Goal: Transaction & Acquisition: Purchase product/service

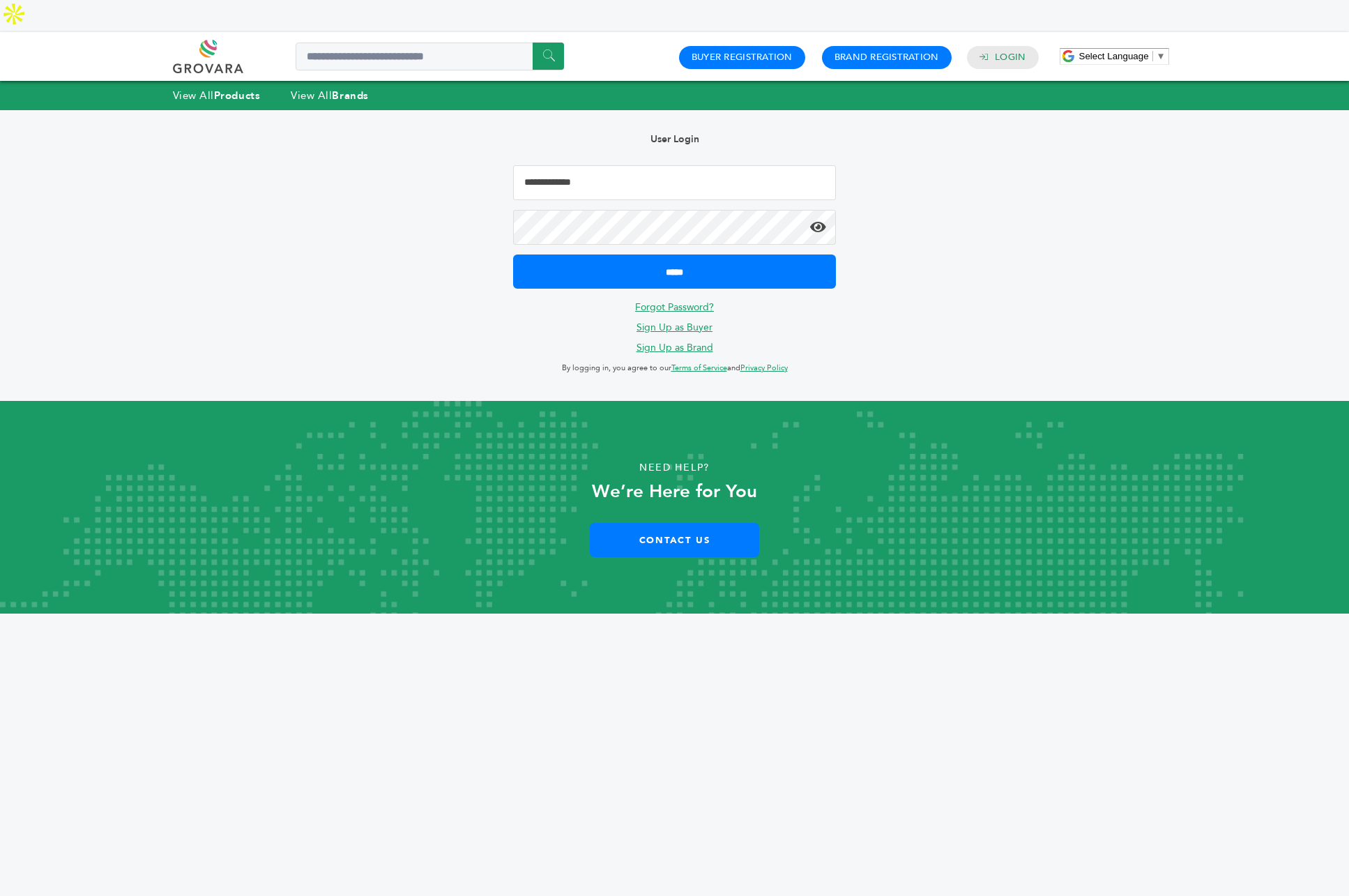
click at [684, 165] on input "Email Address" at bounding box center [674, 182] width 323 height 35
type input "**********"
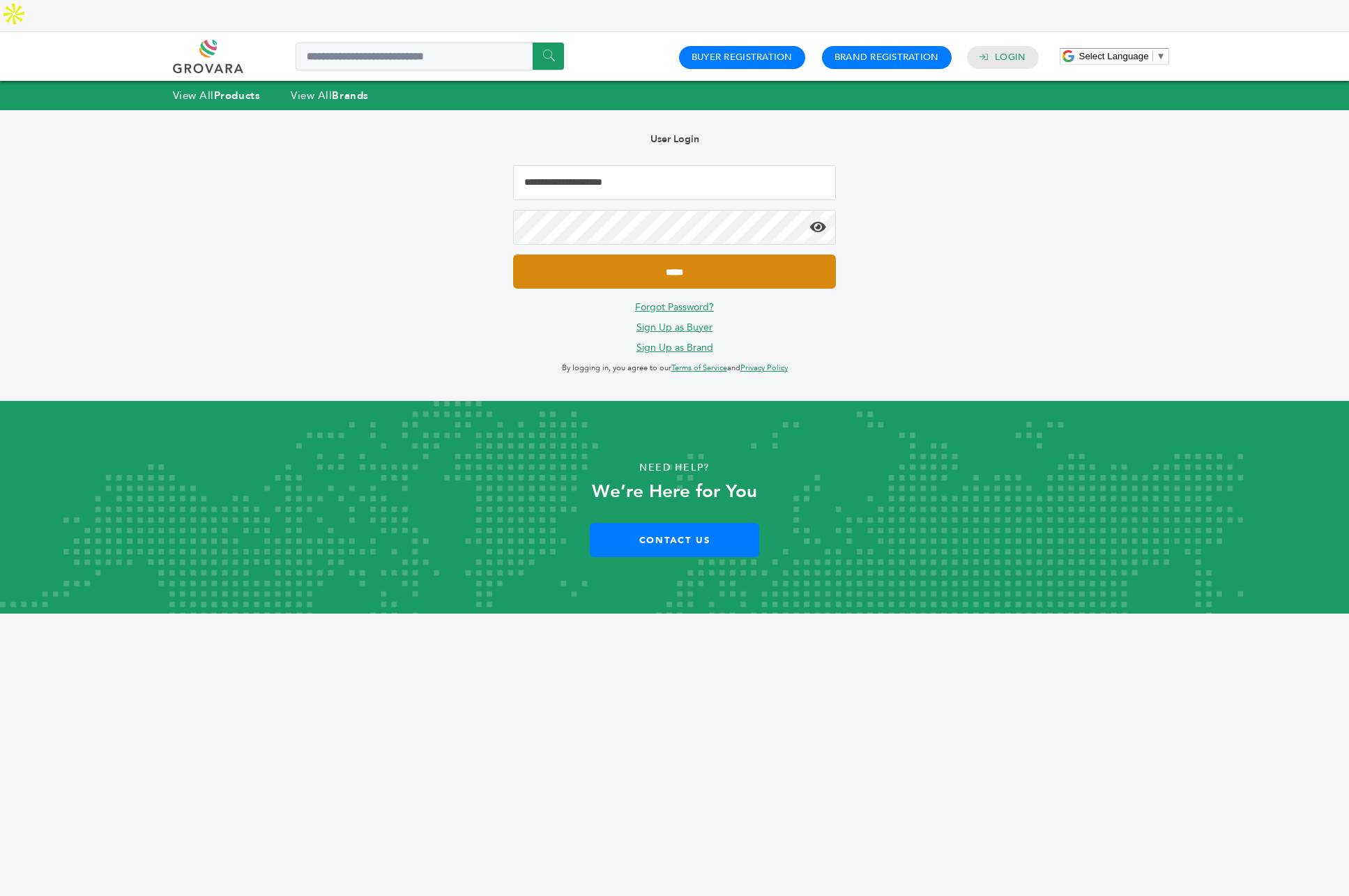
click at [684, 255] on input "*****" at bounding box center [674, 271] width 323 height 34
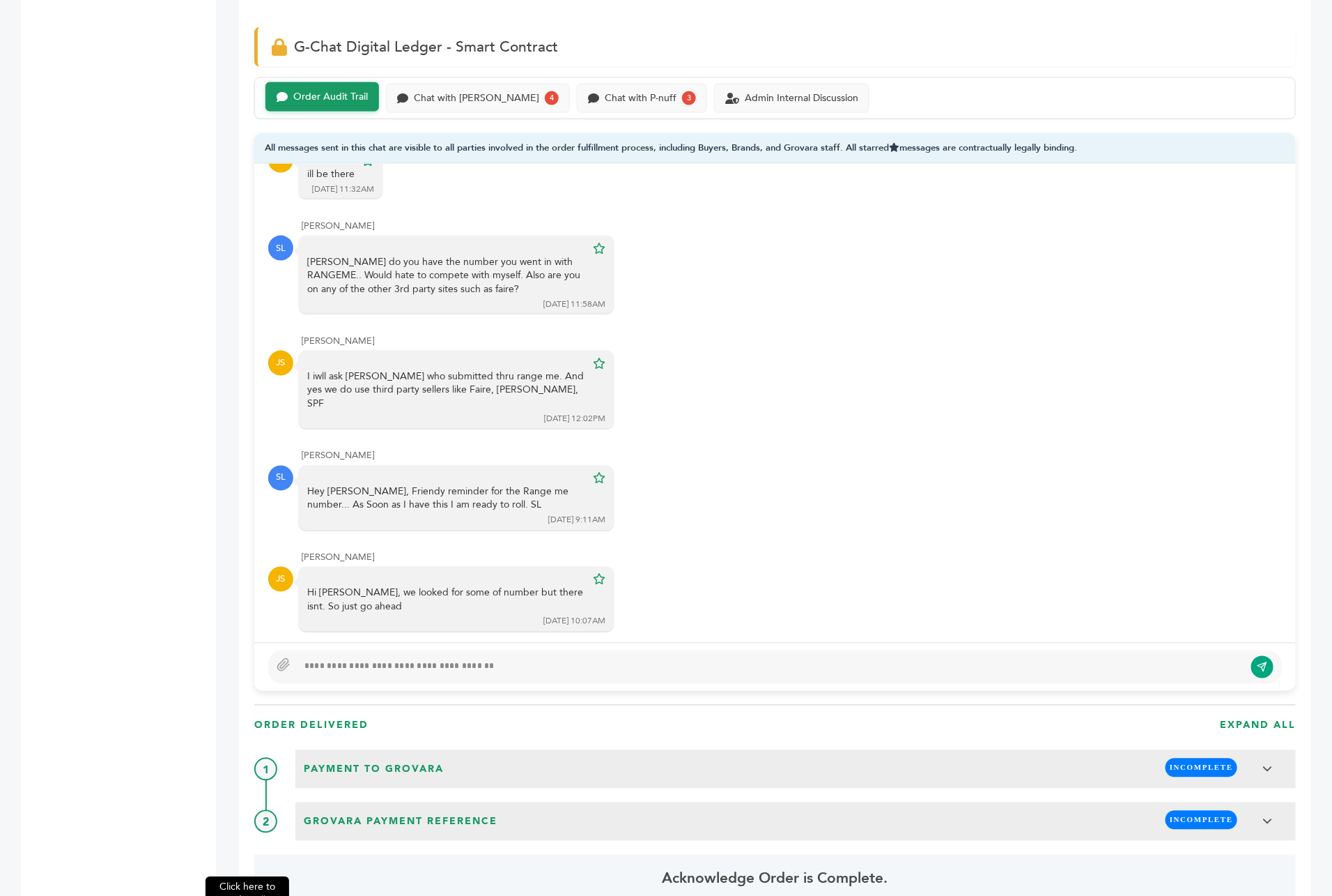
scroll to position [958, 0]
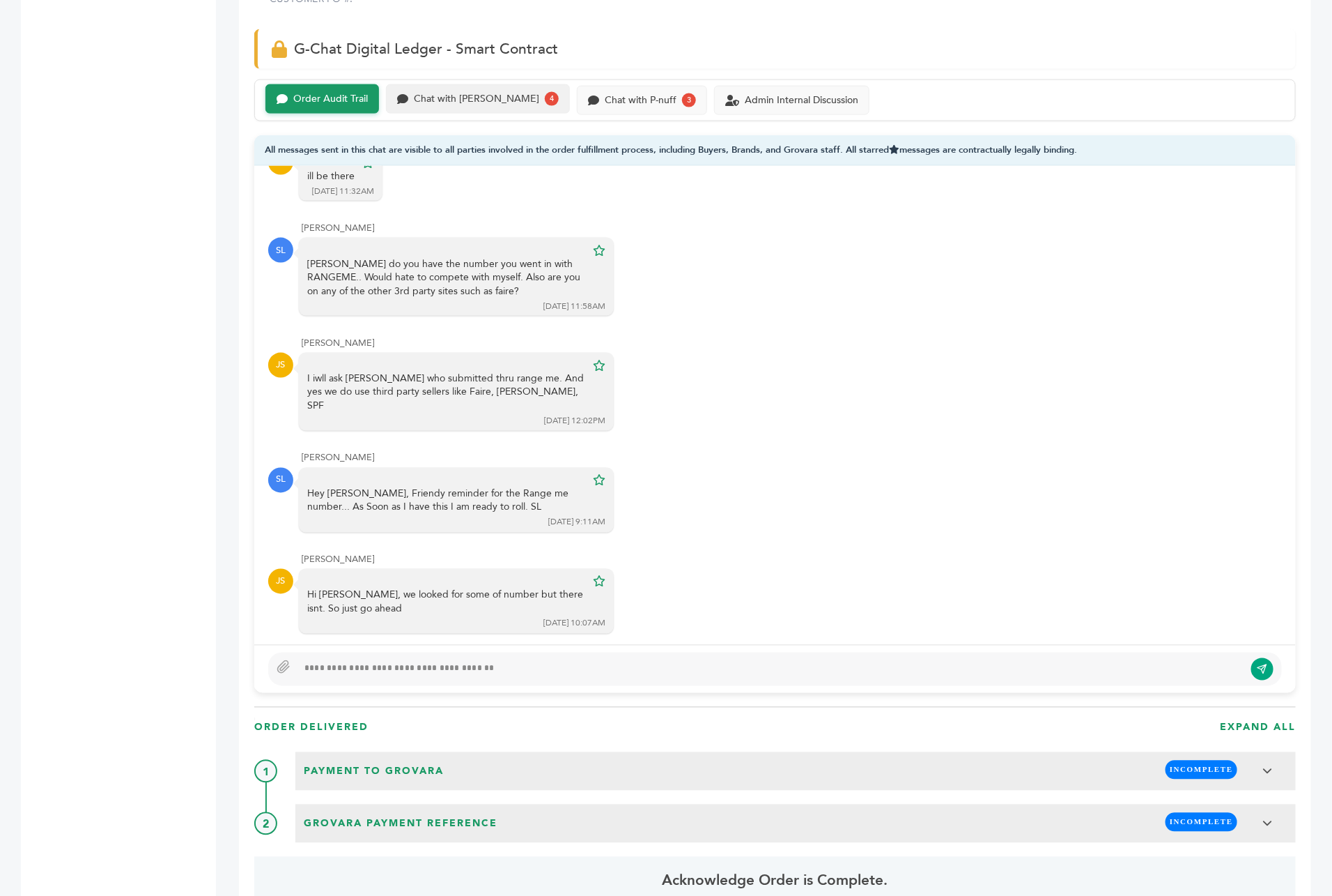
click at [487, 92] on div "Chat with Scottlev 4" at bounding box center [477, 99] width 161 height 14
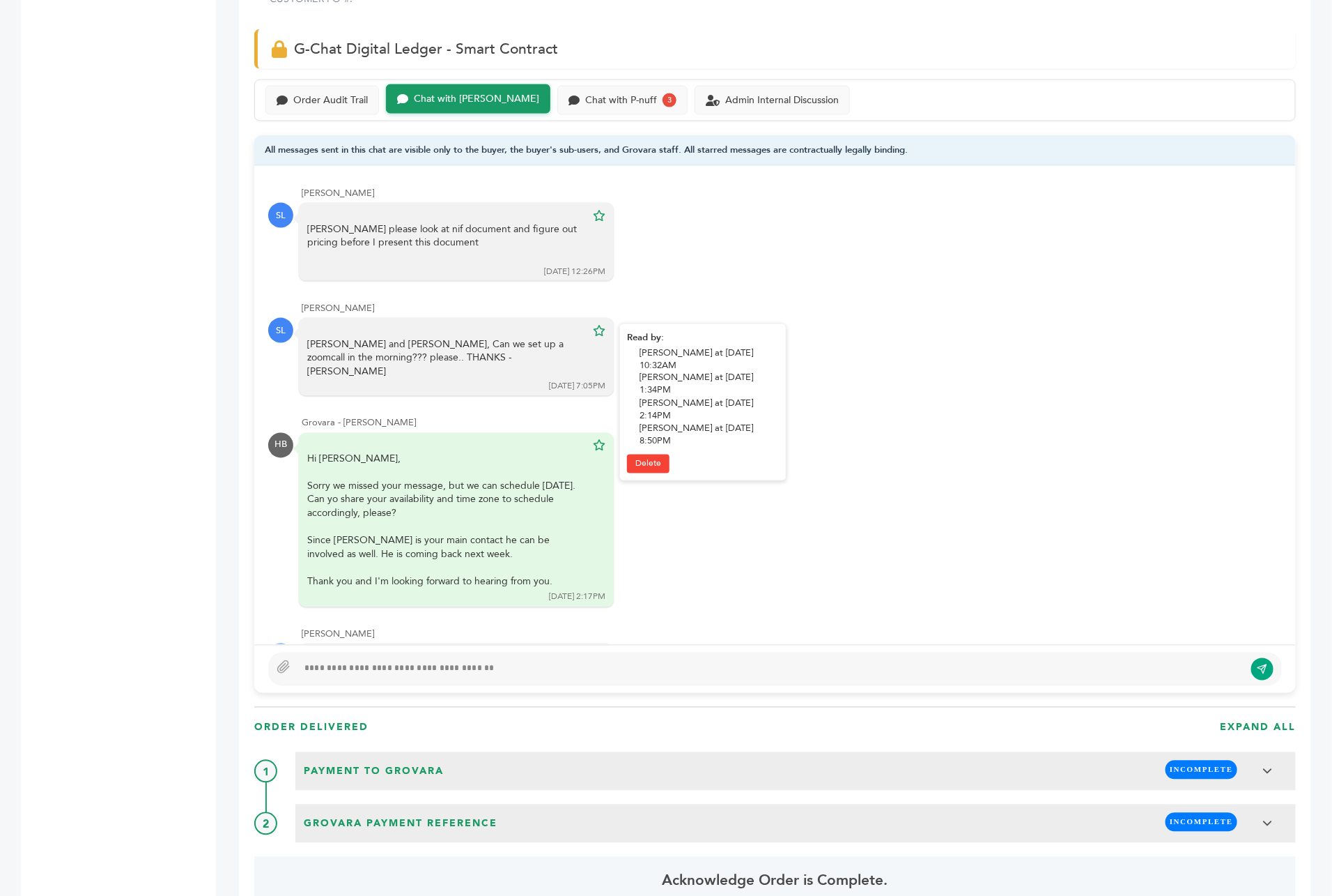
scroll to position [86, 0]
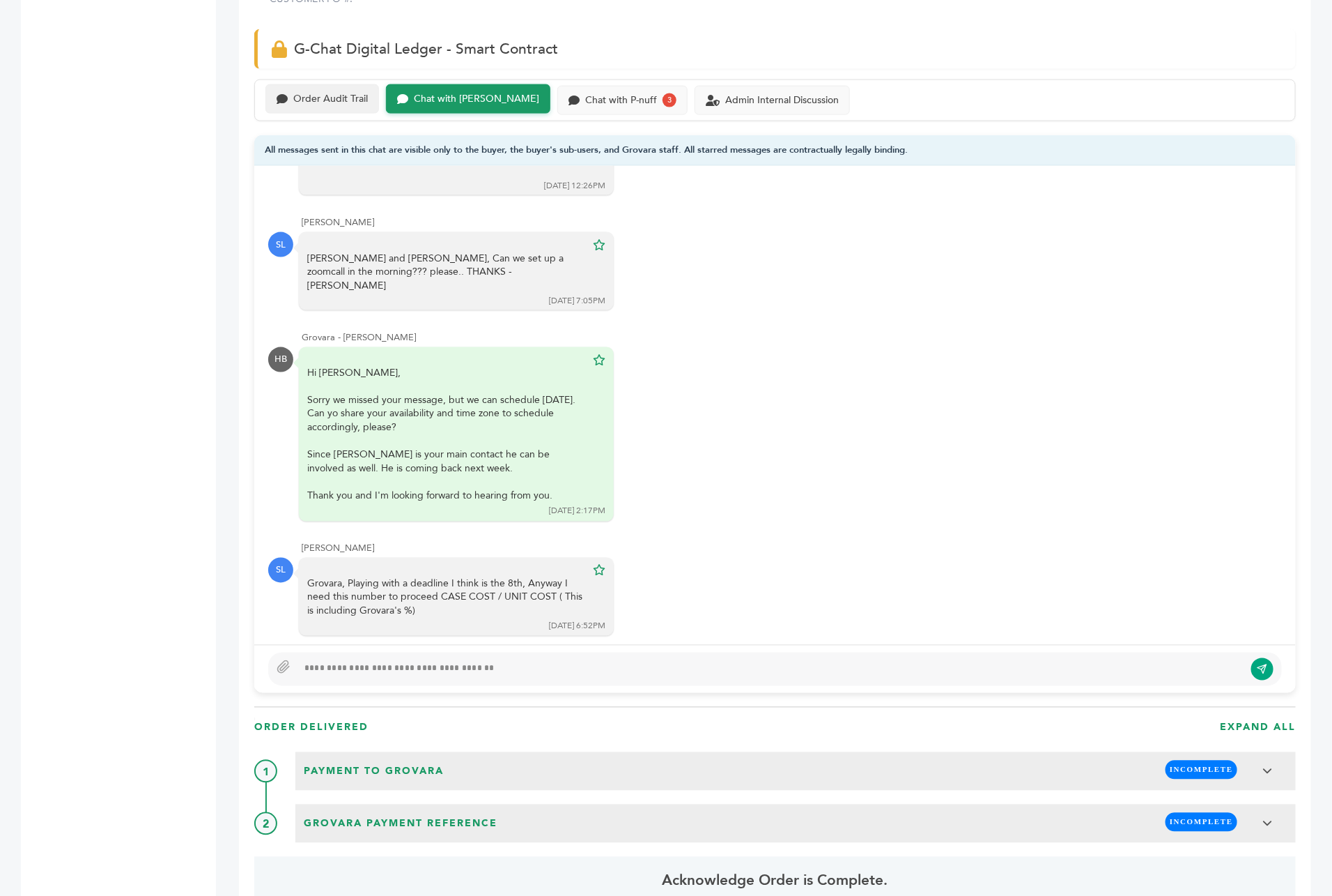
click at [333, 93] on div "Order Audit Trail" at bounding box center [331, 99] width 75 height 12
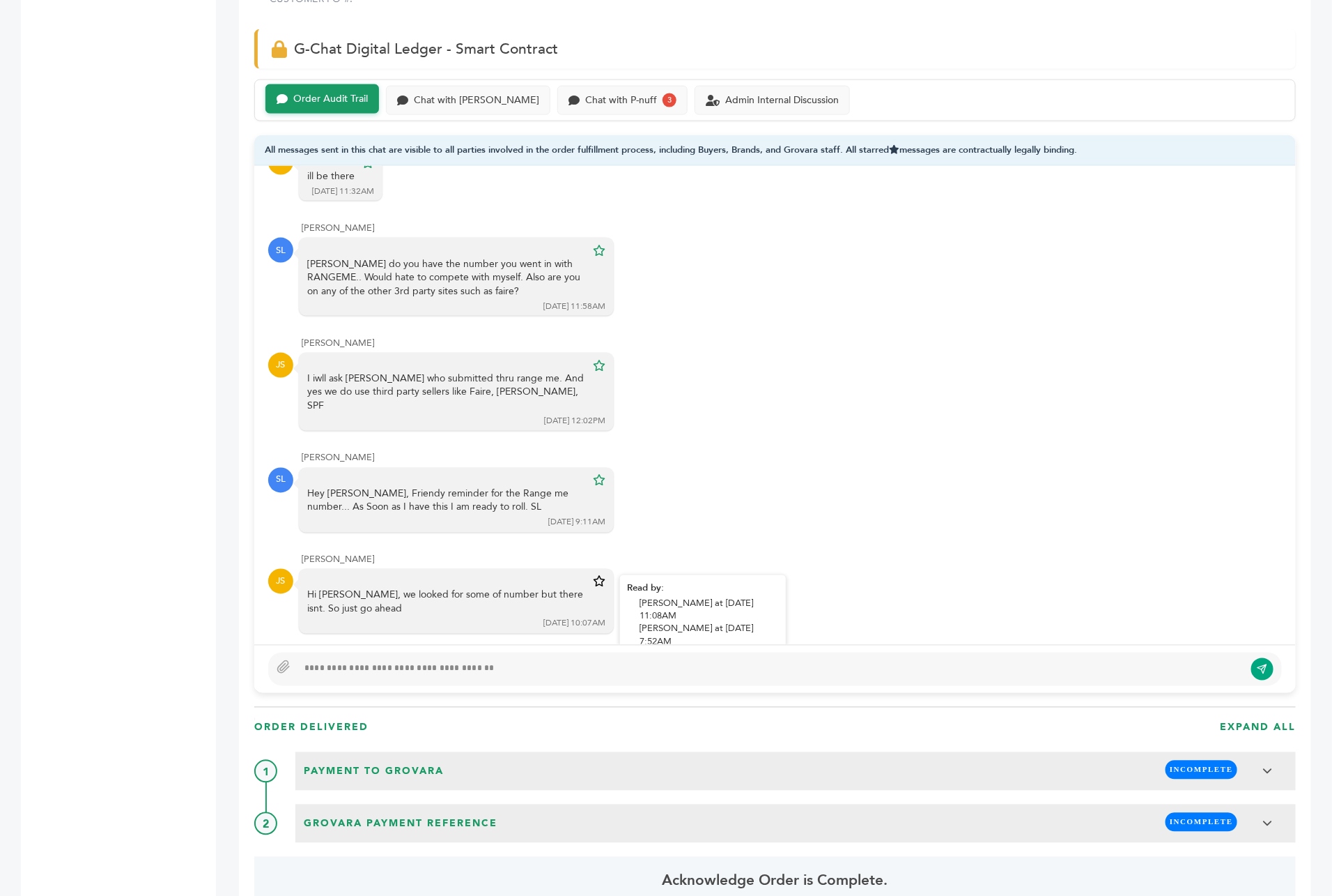
click at [603, 576] on icon at bounding box center [599, 581] width 13 height 11
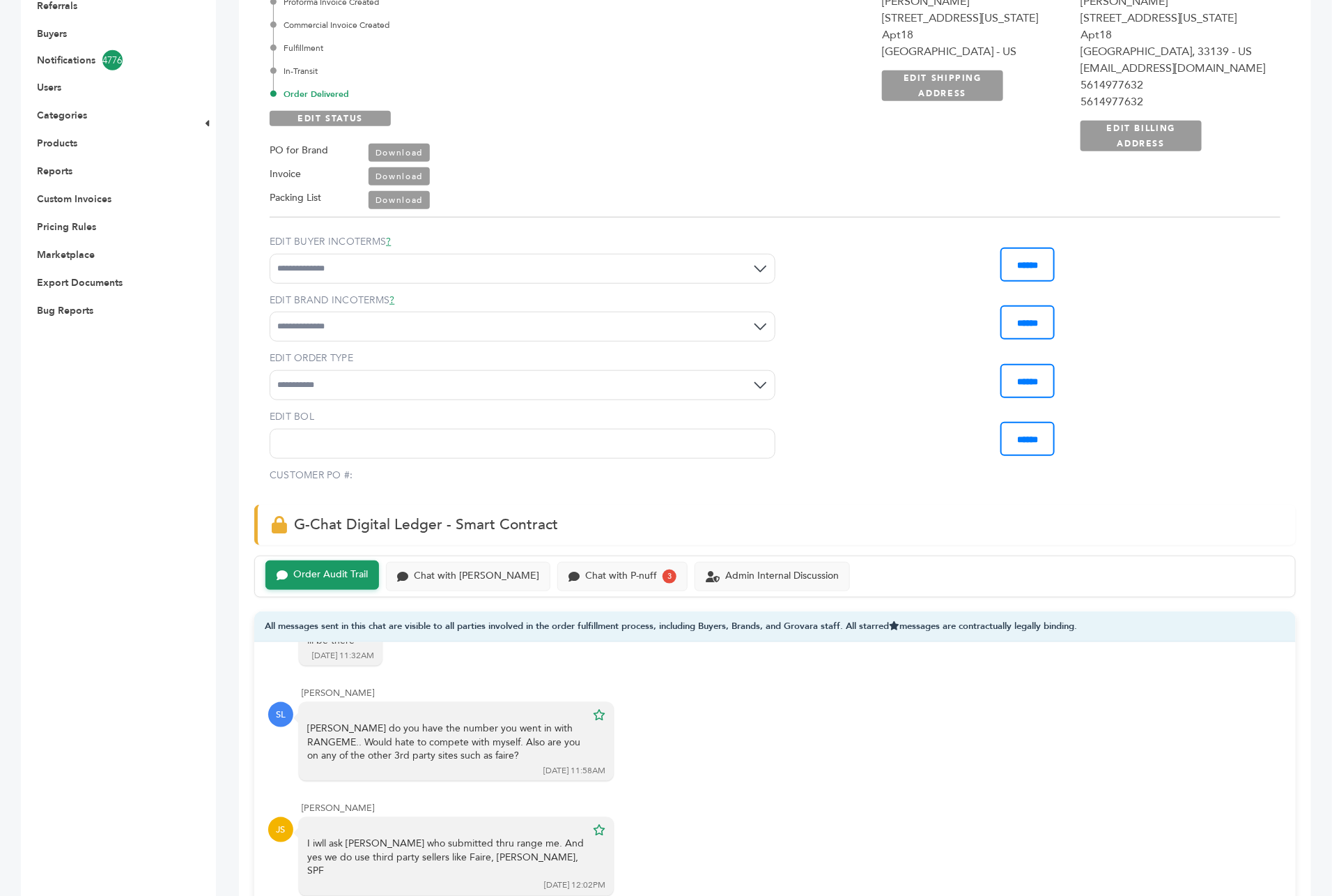
scroll to position [530, 0]
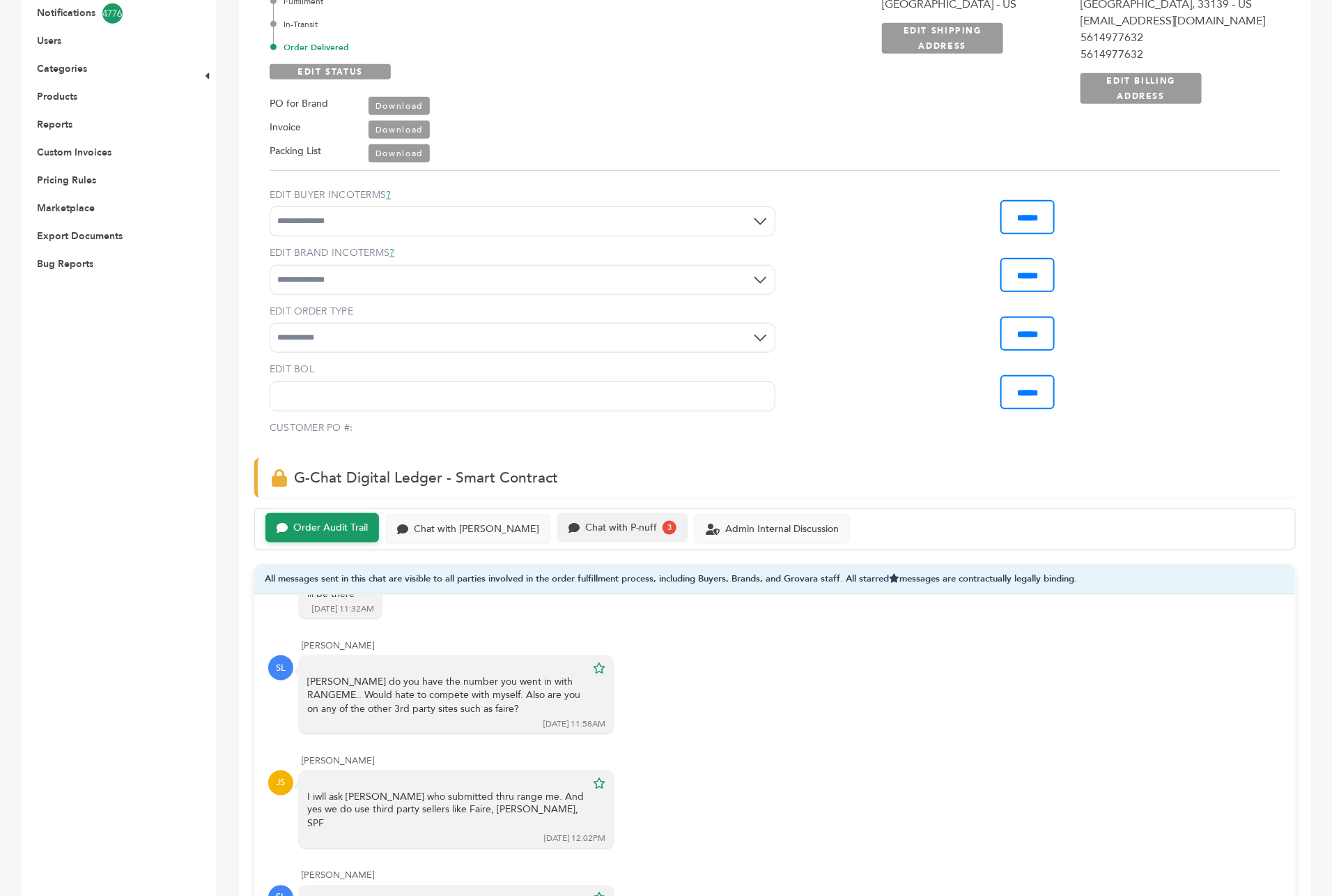
click at [557, 513] on div "Chat with P-nuff 3" at bounding box center [622, 527] width 130 height 29
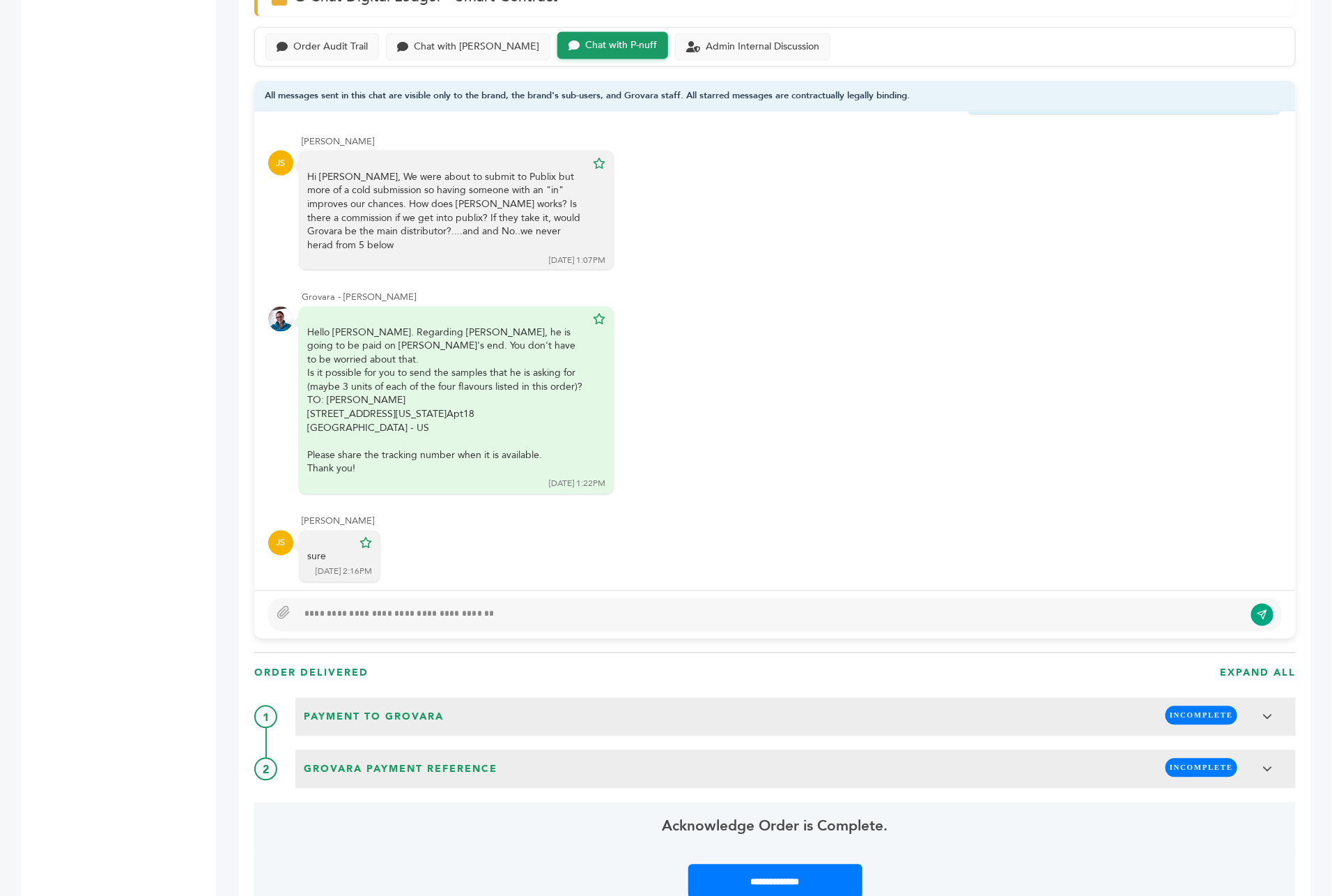
scroll to position [244, 0]
click at [473, 40] on div "Chat with Scottlev" at bounding box center [476, 46] width 125 height 12
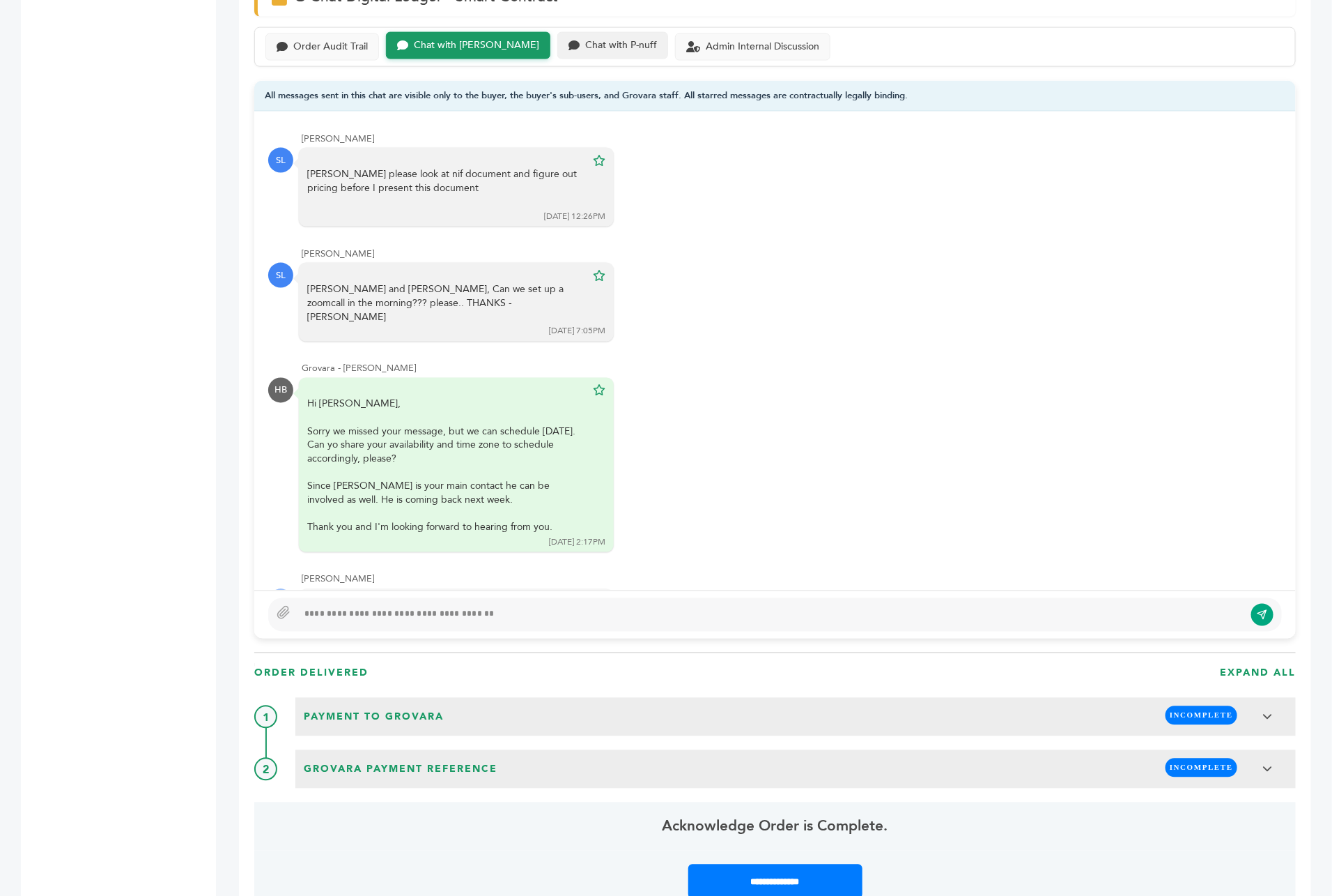
click at [586, 40] on div "Chat with P-nuff" at bounding box center [621, 46] width 72 height 12
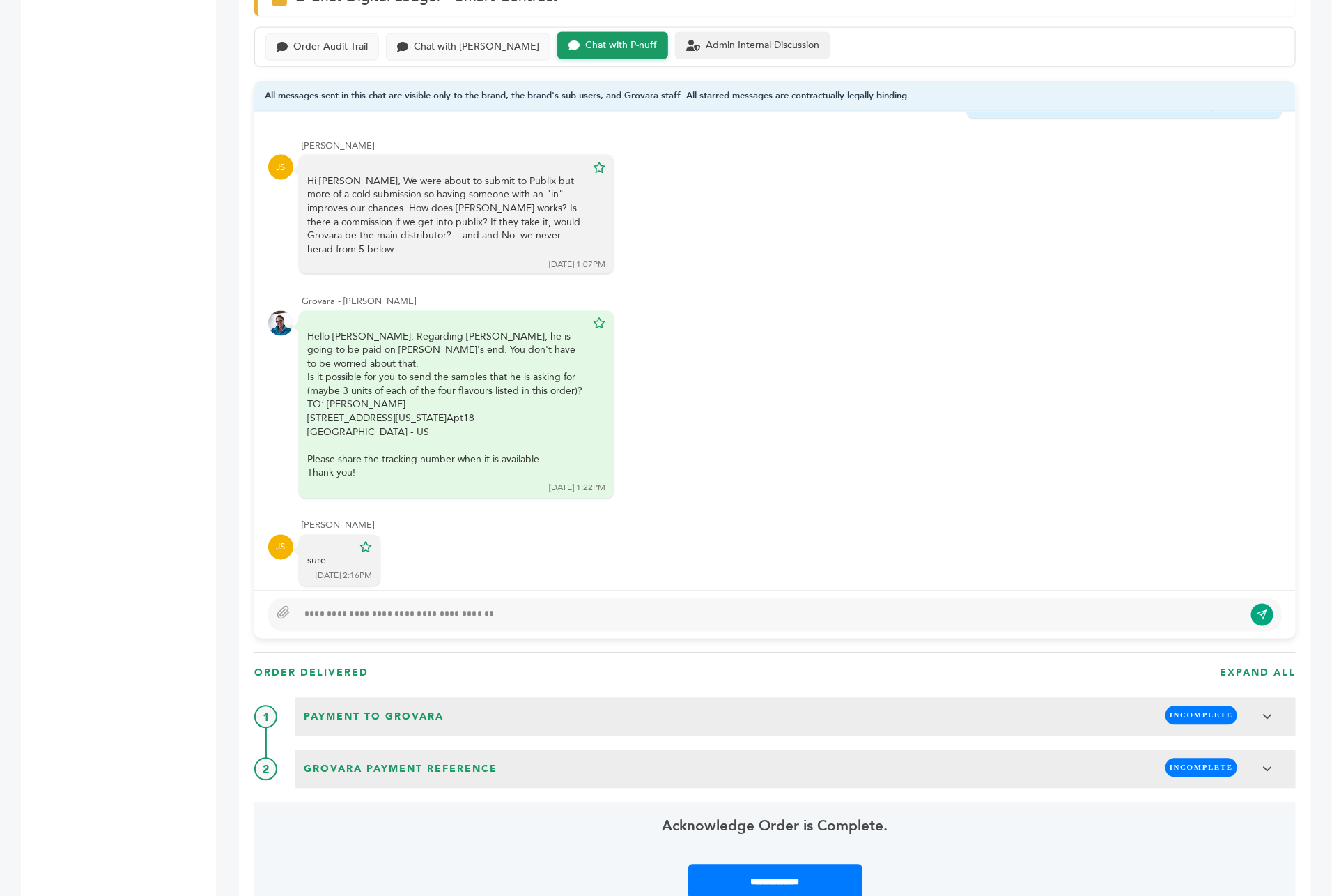
click at [675, 32] on div "Admin Internal Discussion" at bounding box center [753, 46] width 155 height 27
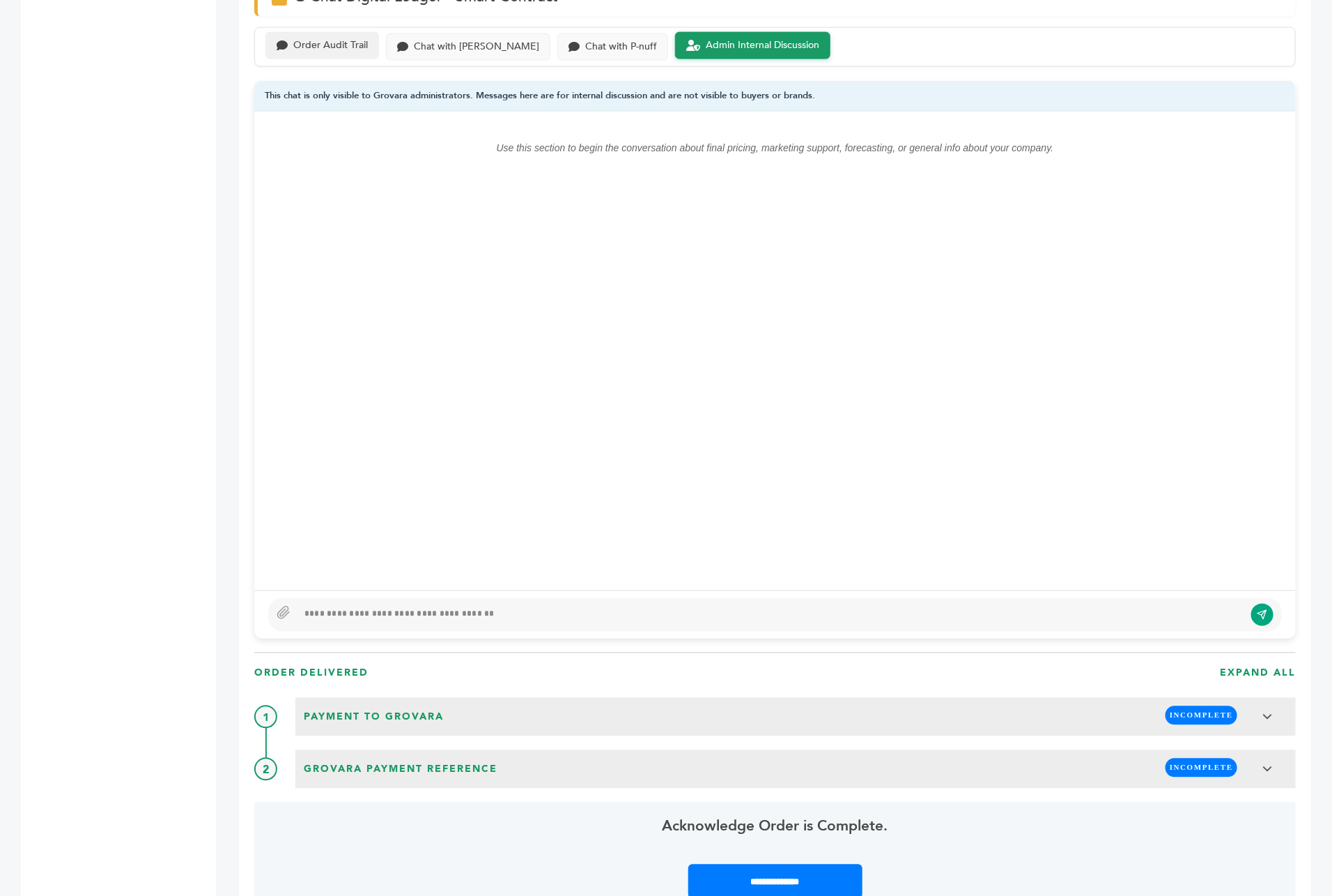
click at [350, 32] on div "Order Audit Trail" at bounding box center [322, 46] width 114 height 27
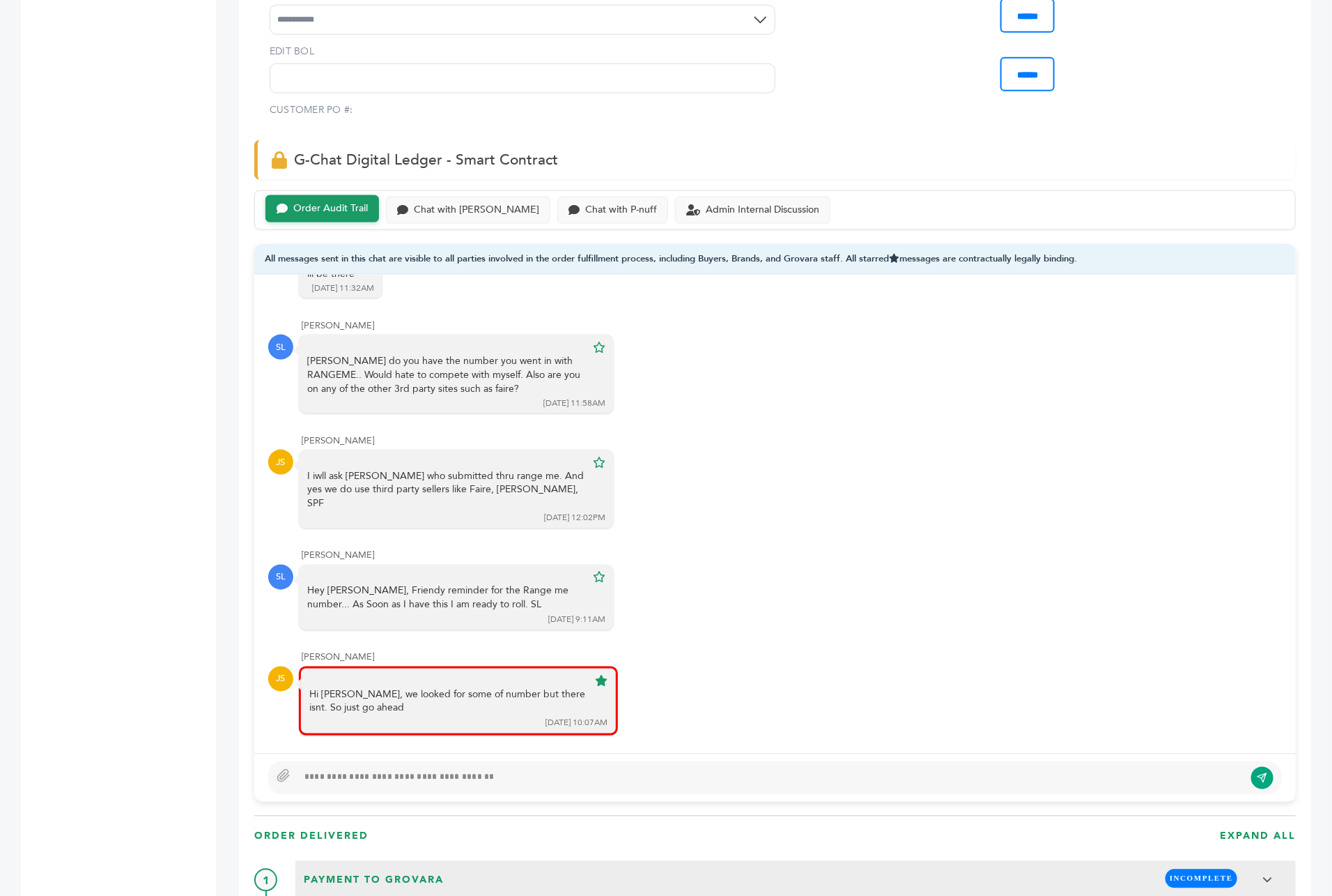
scroll to position [837, 0]
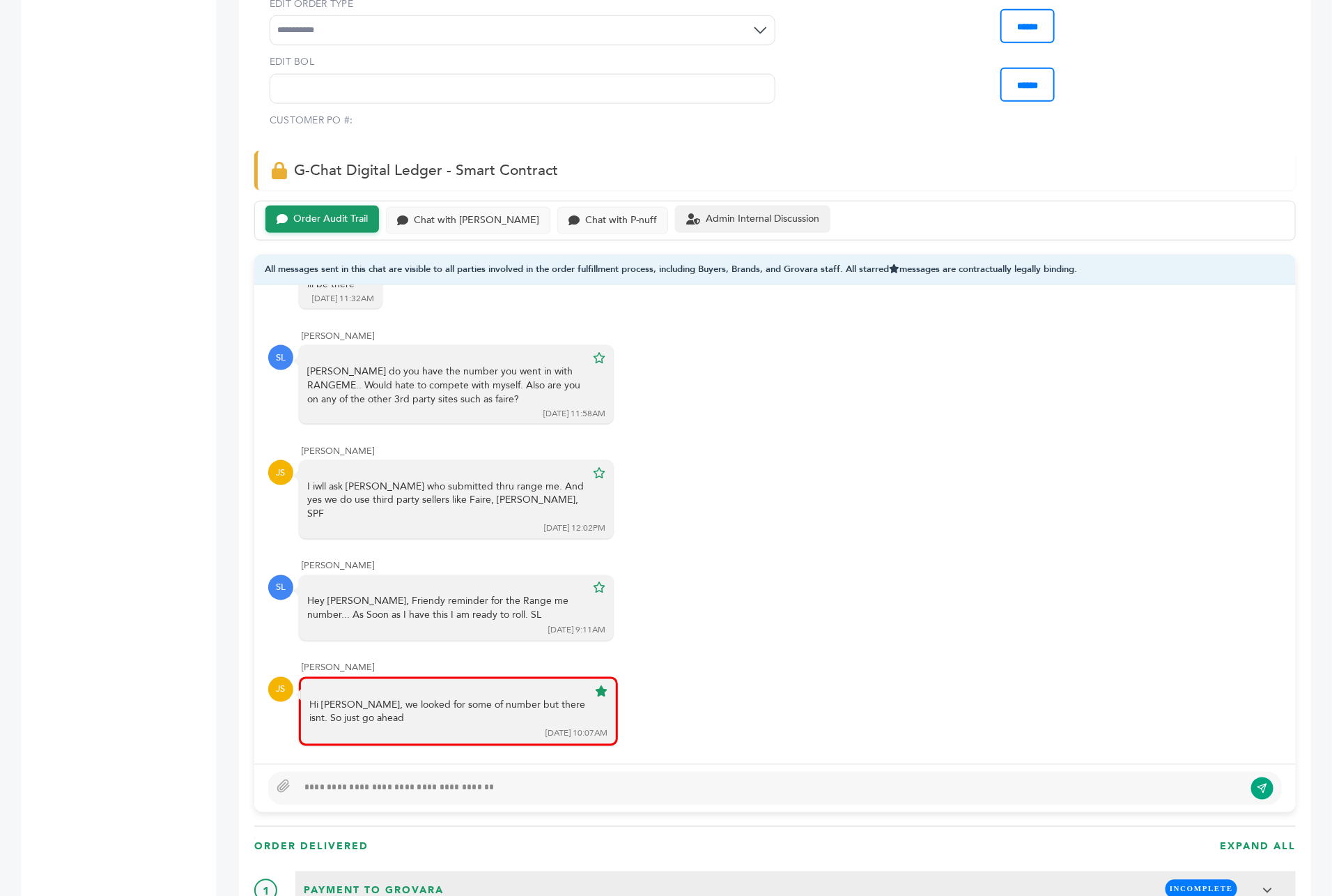
click at [748, 205] on div "Admin Internal Discussion" at bounding box center [753, 219] width 155 height 27
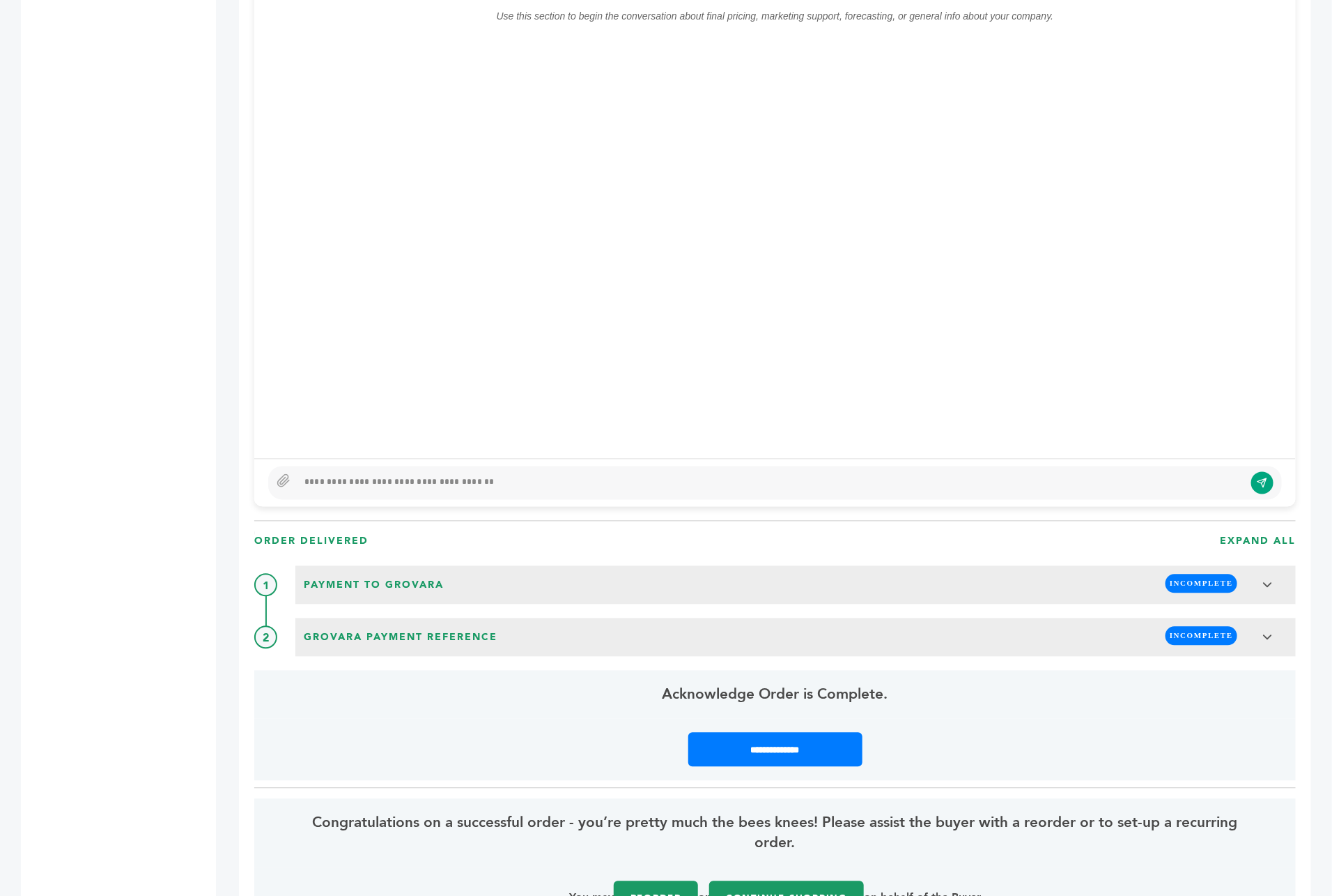
scroll to position [1201, 0]
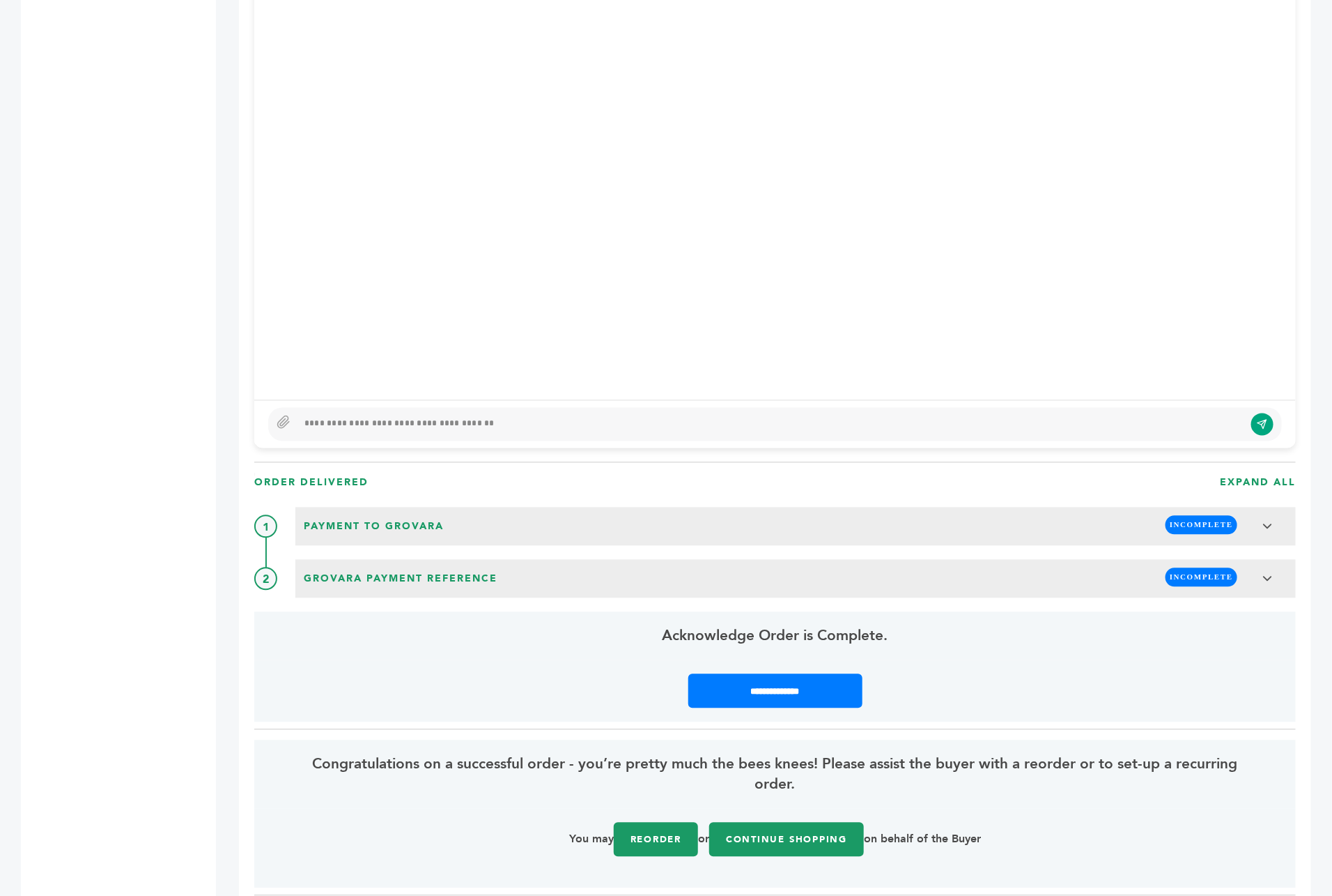
click at [426, 416] on div at bounding box center [771, 424] width 947 height 16
type textarea "**********"
click at [1256, 412] on button "submit" at bounding box center [1264, 424] width 24 height 24
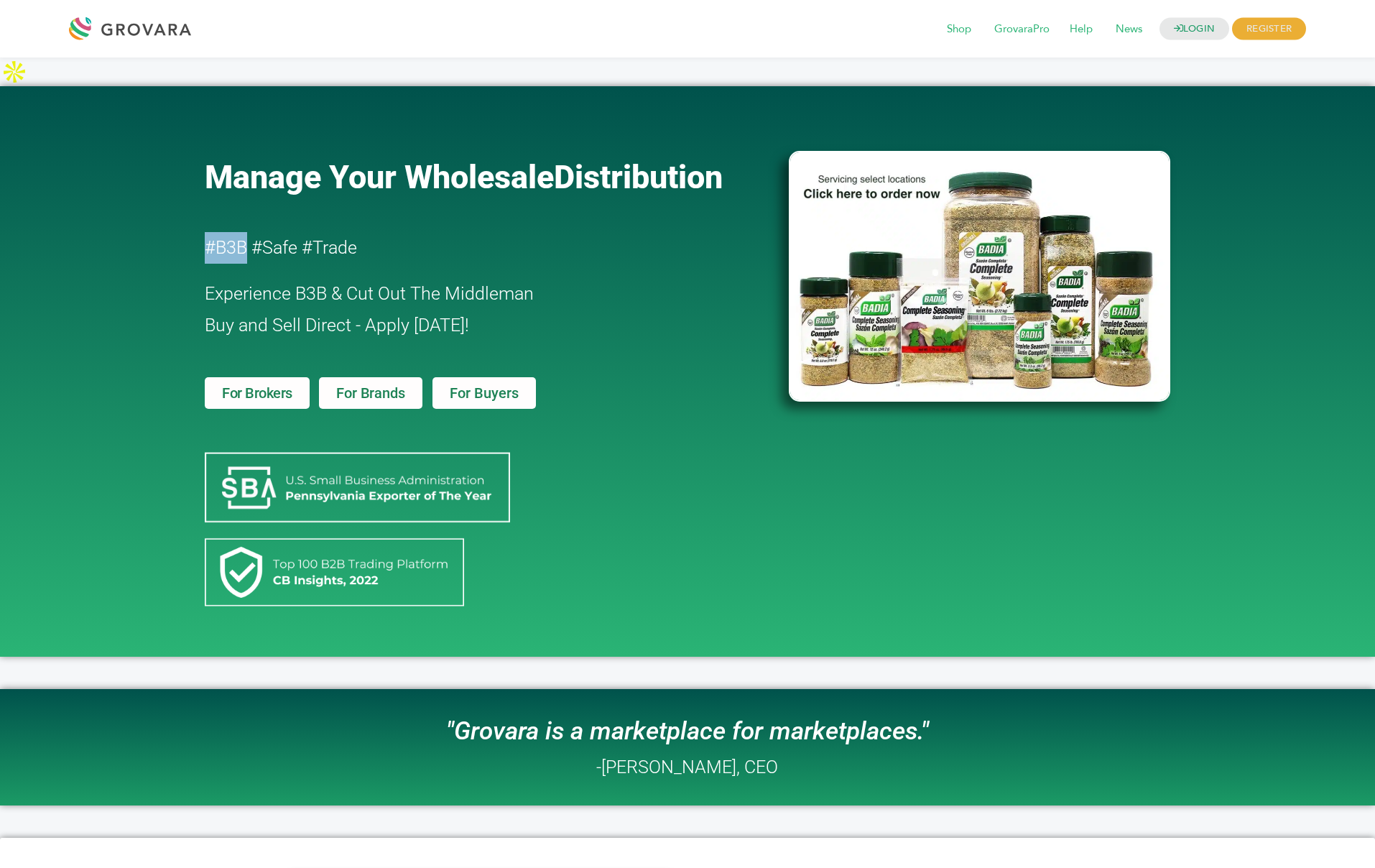
drag, startPoint x: 249, startPoint y: 217, endPoint x: 202, endPoint y: 217, distance: 47.0
click at [202, 217] on div "Manage Your Wholesale Distribution #B3B #Safe #Trade Experience B3B & Cut Out T…" at bounding box center [489, 371] width 583 height 556
click at [382, 232] on h2 "#B3B #Safe #Trade" at bounding box center [455, 248] width 501 height 32
click at [1206, 29] on link "LOGIN" at bounding box center [1194, 29] width 71 height 23
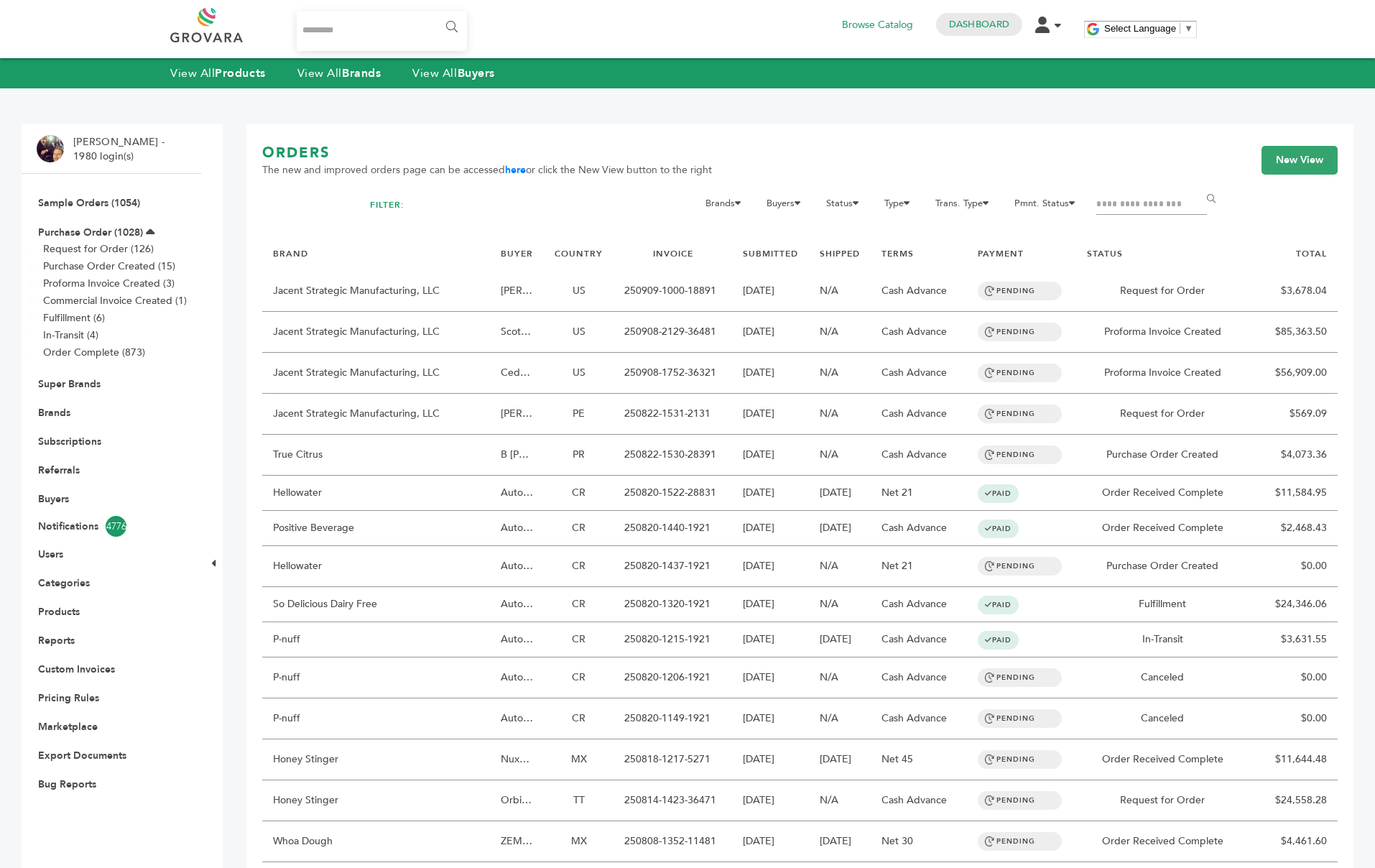
click at [332, 37] on input "Search..." at bounding box center [381, 30] width 170 height 40
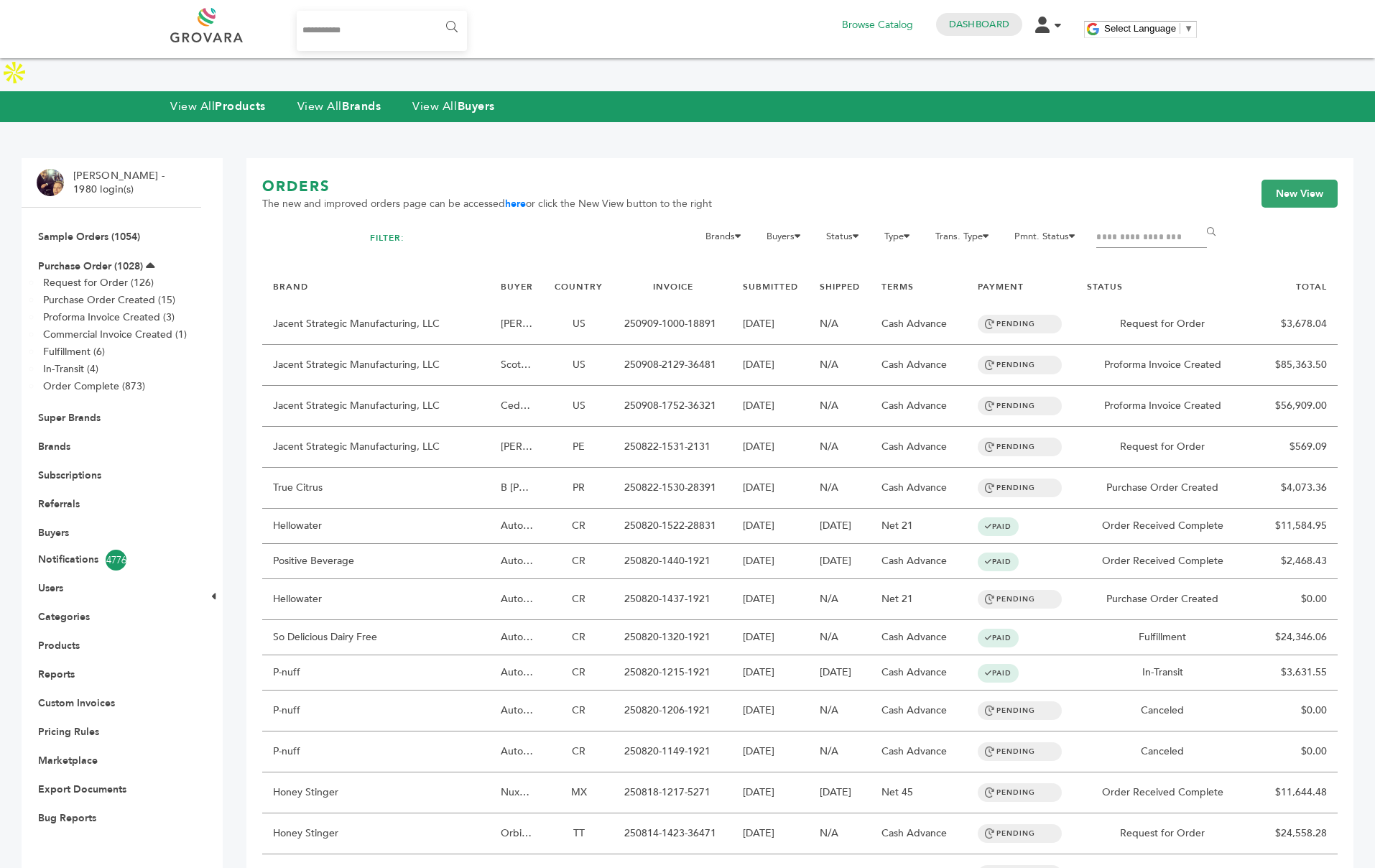
type input "**********"
click at [435, 13] on input "******" at bounding box center [450, 27] width 32 height 29
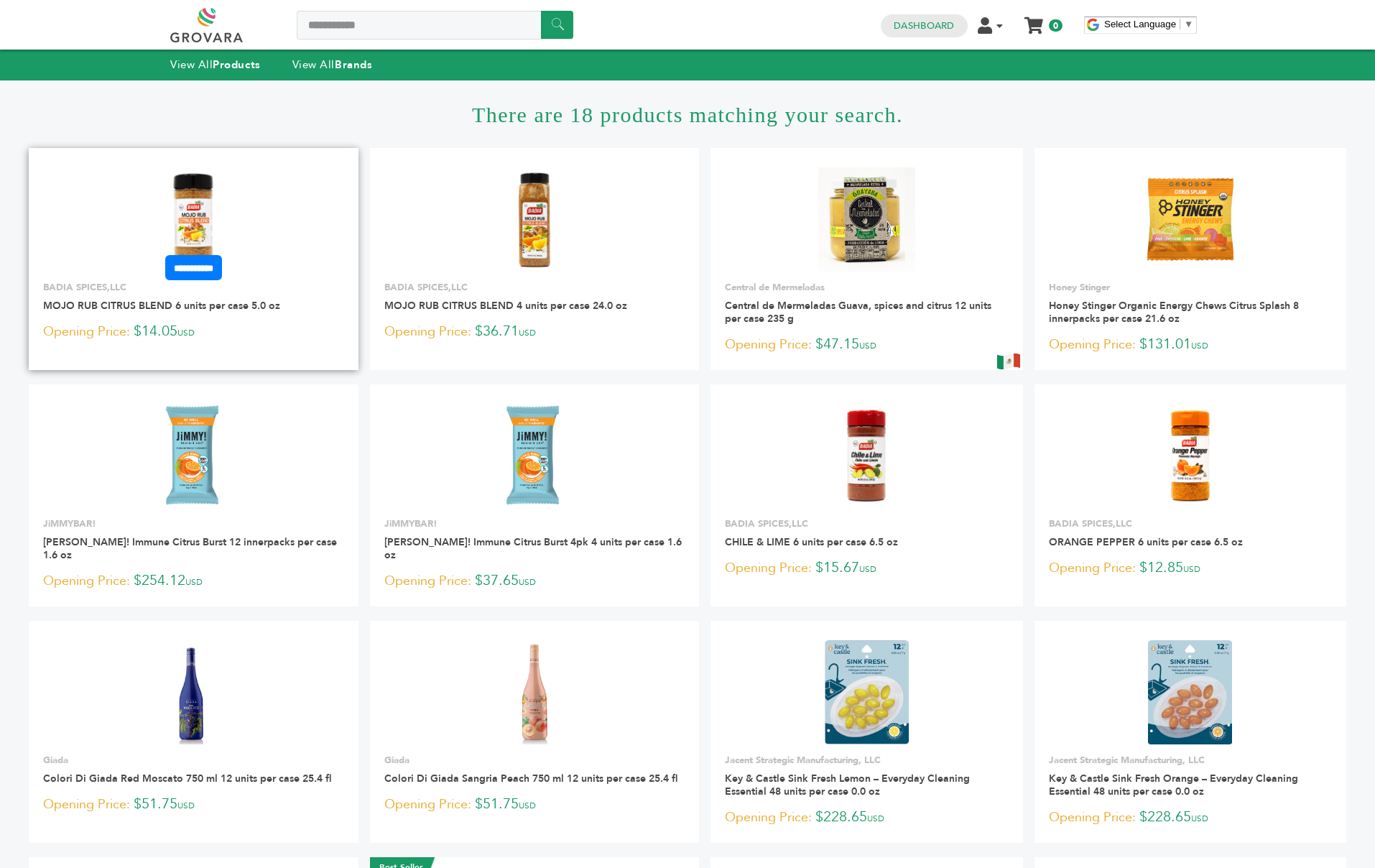
click at [165, 193] on img at bounding box center [193, 219] width 104 height 104
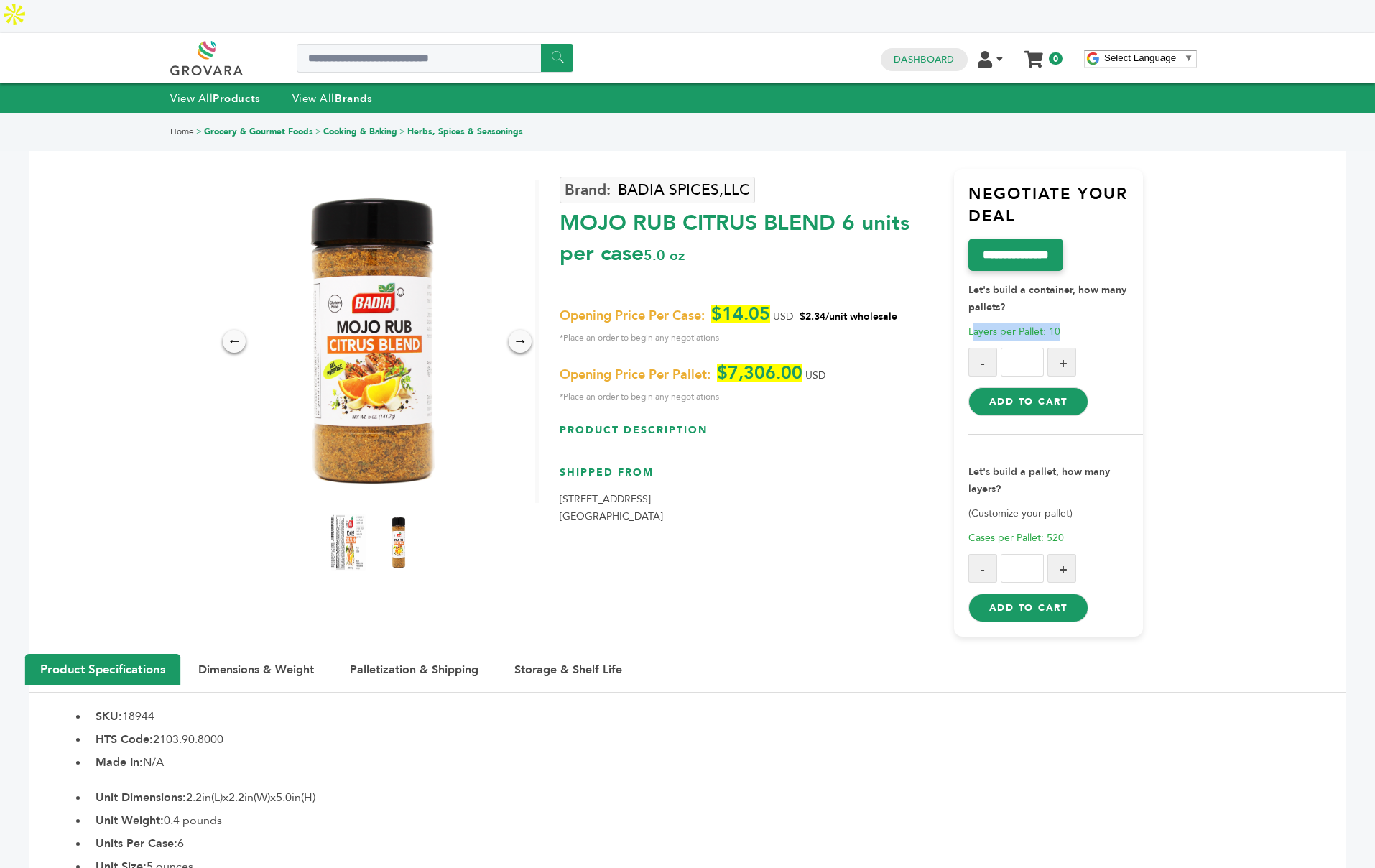
drag, startPoint x: 1064, startPoint y: 298, endPoint x: 1049, endPoint y: 466, distance: 168.7
click at [970, 324] on p "Layers per Pallet: 10" at bounding box center [1056, 332] width 175 height 17
drag, startPoint x: 1074, startPoint y: 507, endPoint x: 972, endPoint y: 514, distance: 102.2
click at [953, 511] on div "BADIA SPICES,LLC MOJO RUB CITRUS BLEND 6 units per case 5.0 oz Opening Price Pe…" at bounding box center [851, 402] width 584 height 467
click at [1063, 554] on button "+" at bounding box center [1062, 568] width 29 height 29
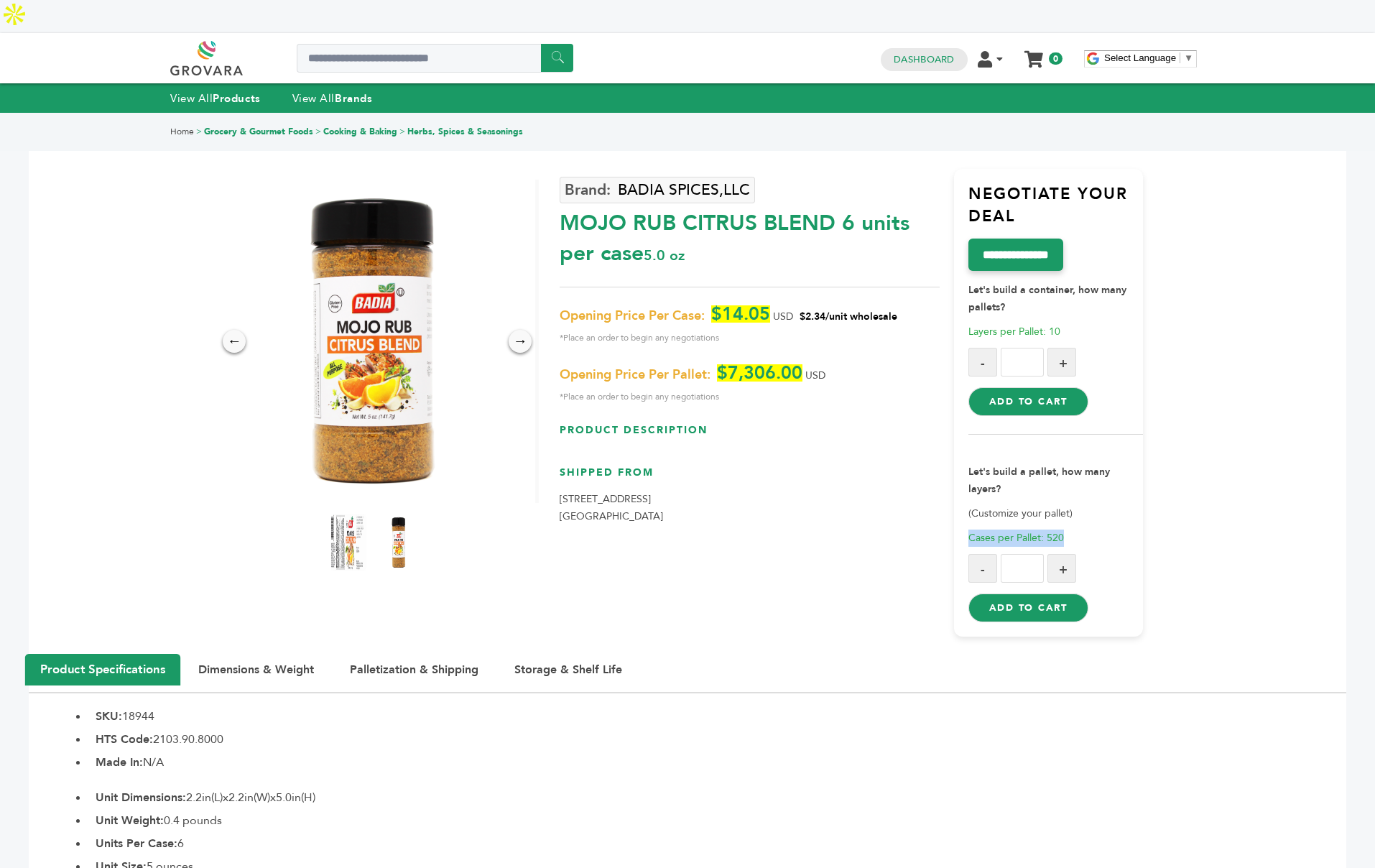
type input "*"
click at [1048, 593] on button "Add to Cart" at bounding box center [1029, 608] width 120 height 29
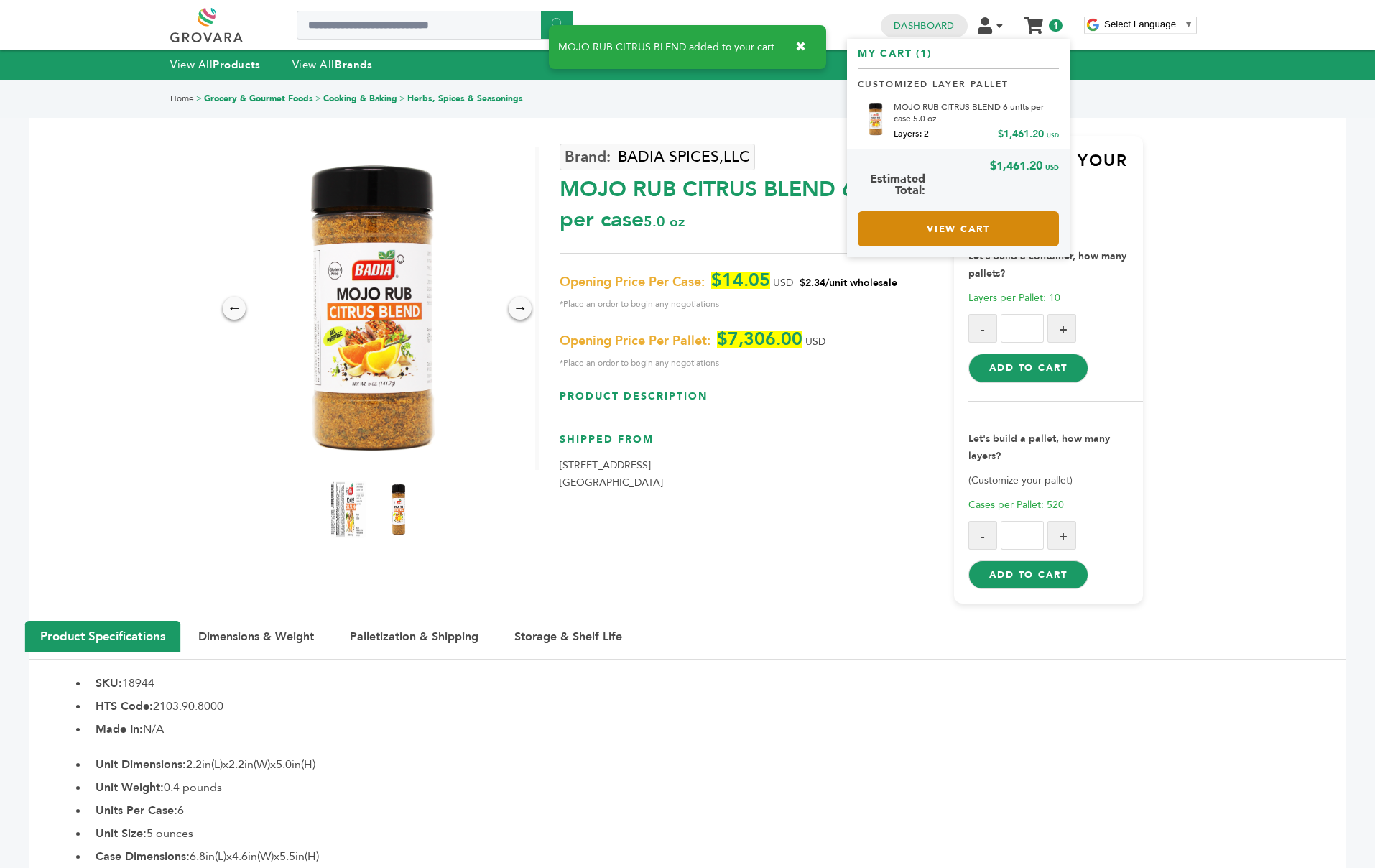
click at [991, 218] on link "View Cart" at bounding box center [958, 229] width 201 height 35
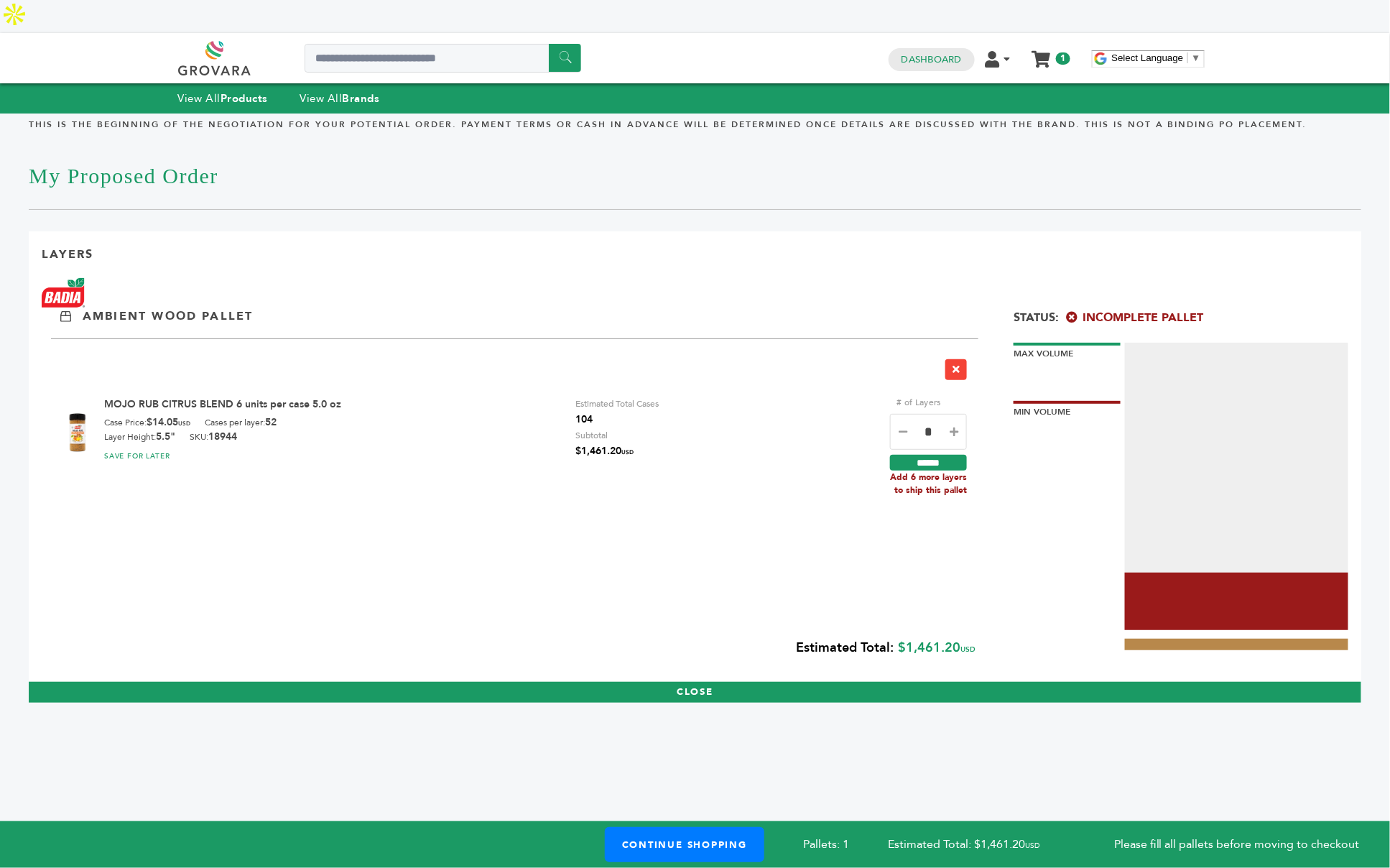
click at [954, 427] on icon at bounding box center [954, 432] width 8 height 10
type input "*"
click at [932, 455] on input "******" at bounding box center [928, 463] width 77 height 16
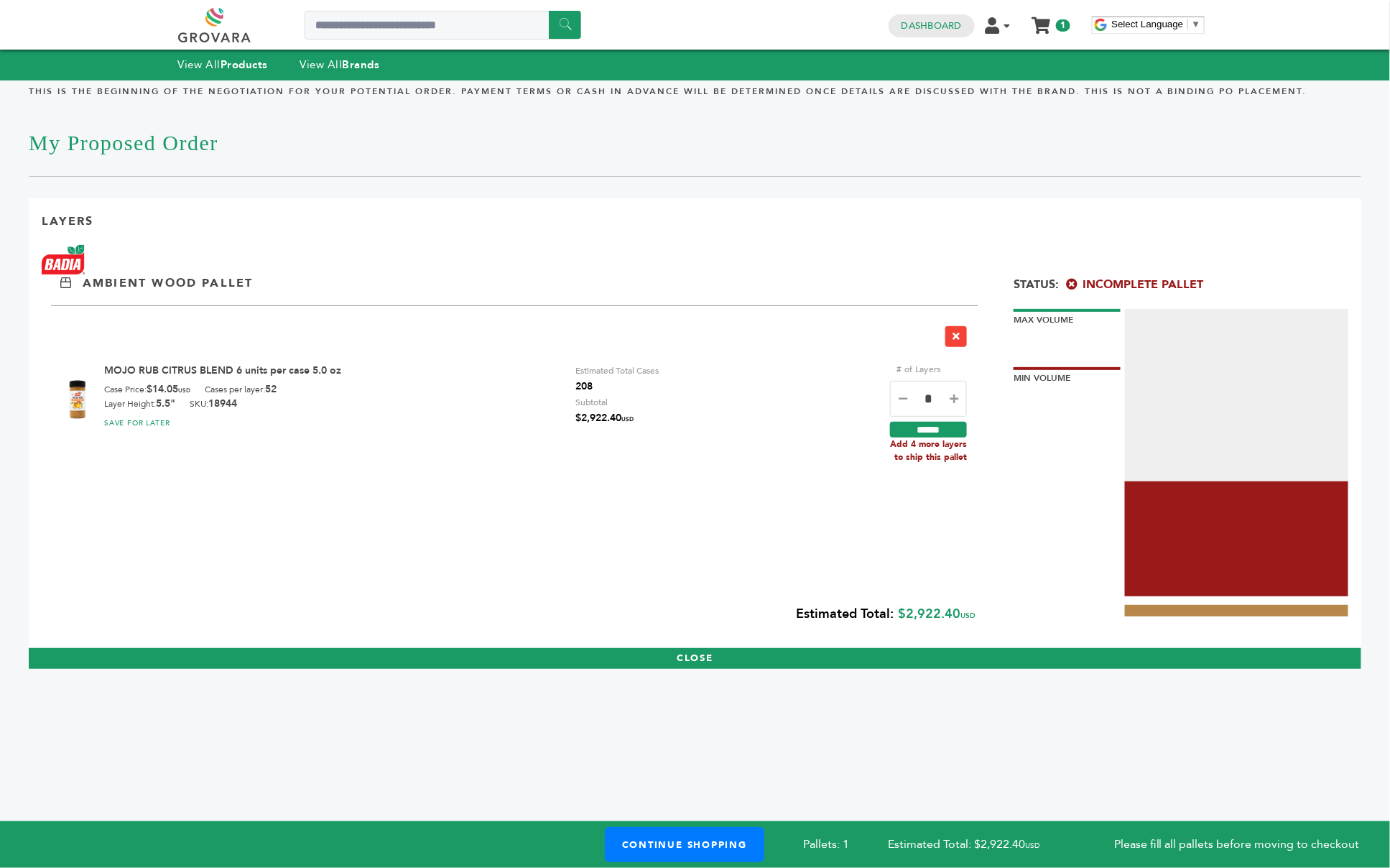
click at [958, 400] on icon at bounding box center [954, 399] width 8 height 10
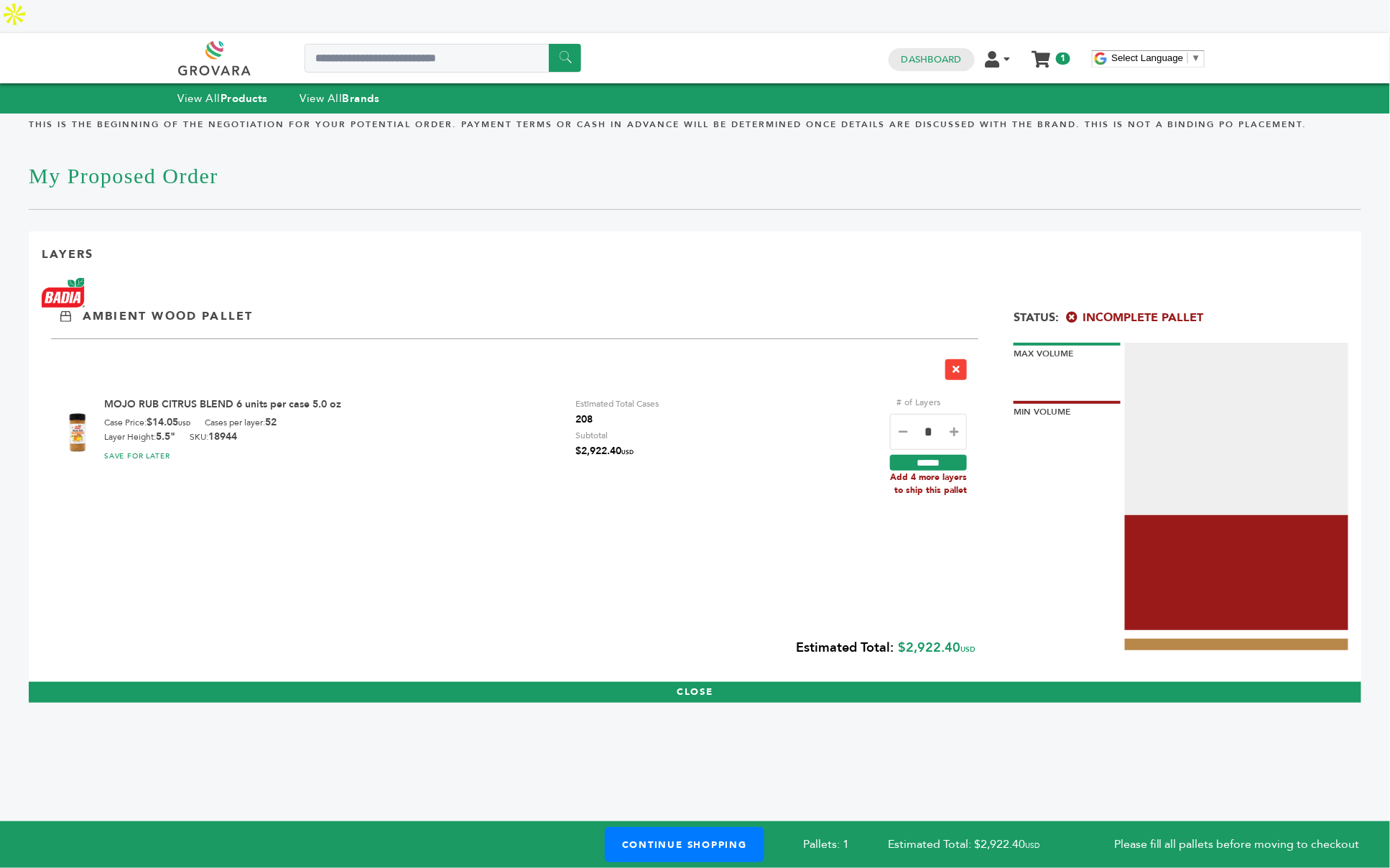
click at [958, 427] on icon at bounding box center [954, 432] width 8 height 10
type input "*"
click at [928, 455] on input "******" at bounding box center [928, 463] width 77 height 16
click at [957, 427] on icon at bounding box center [954, 432] width 8 height 10
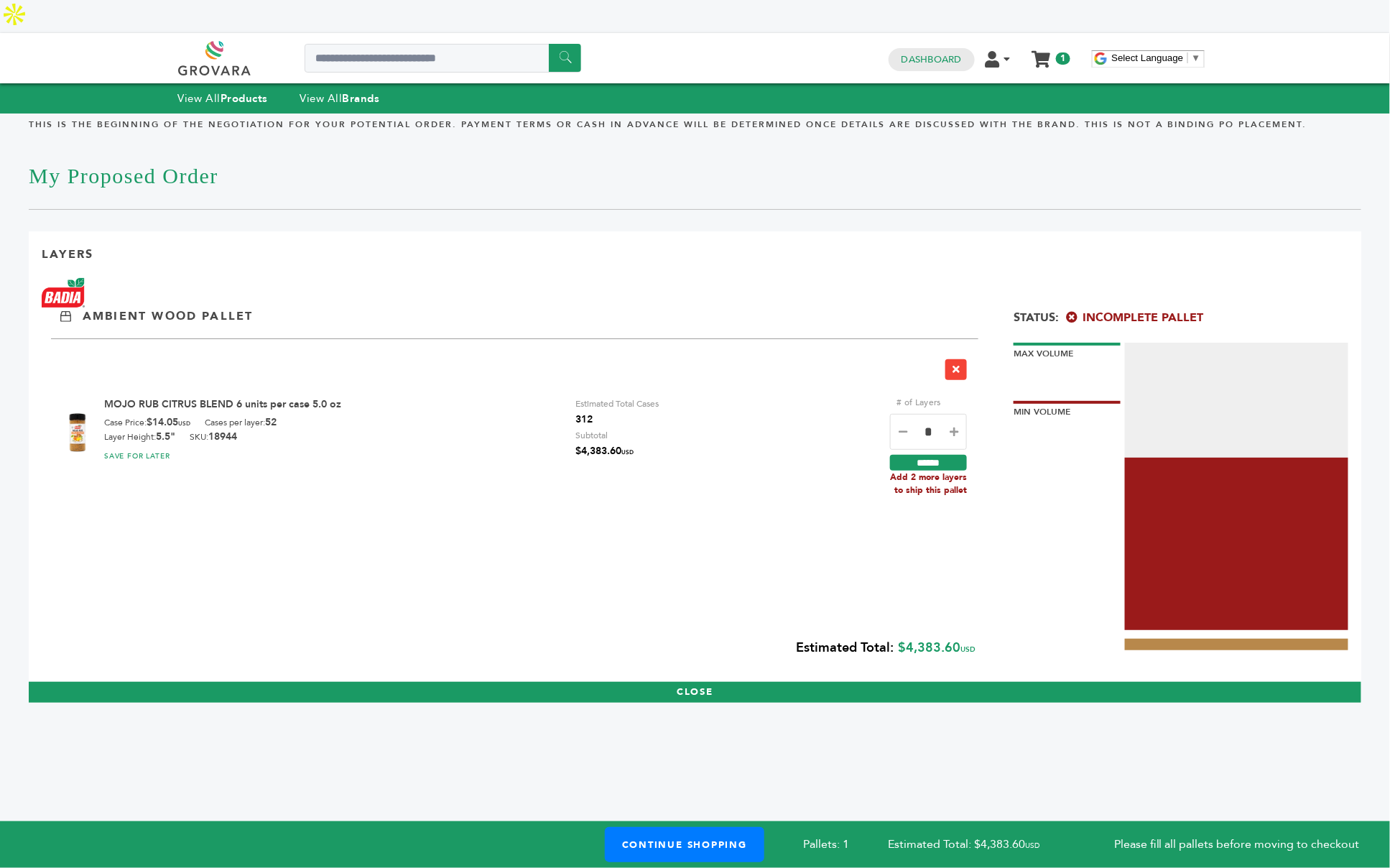
type input "*"
click at [936, 455] on input "******" at bounding box center [928, 463] width 77 height 16
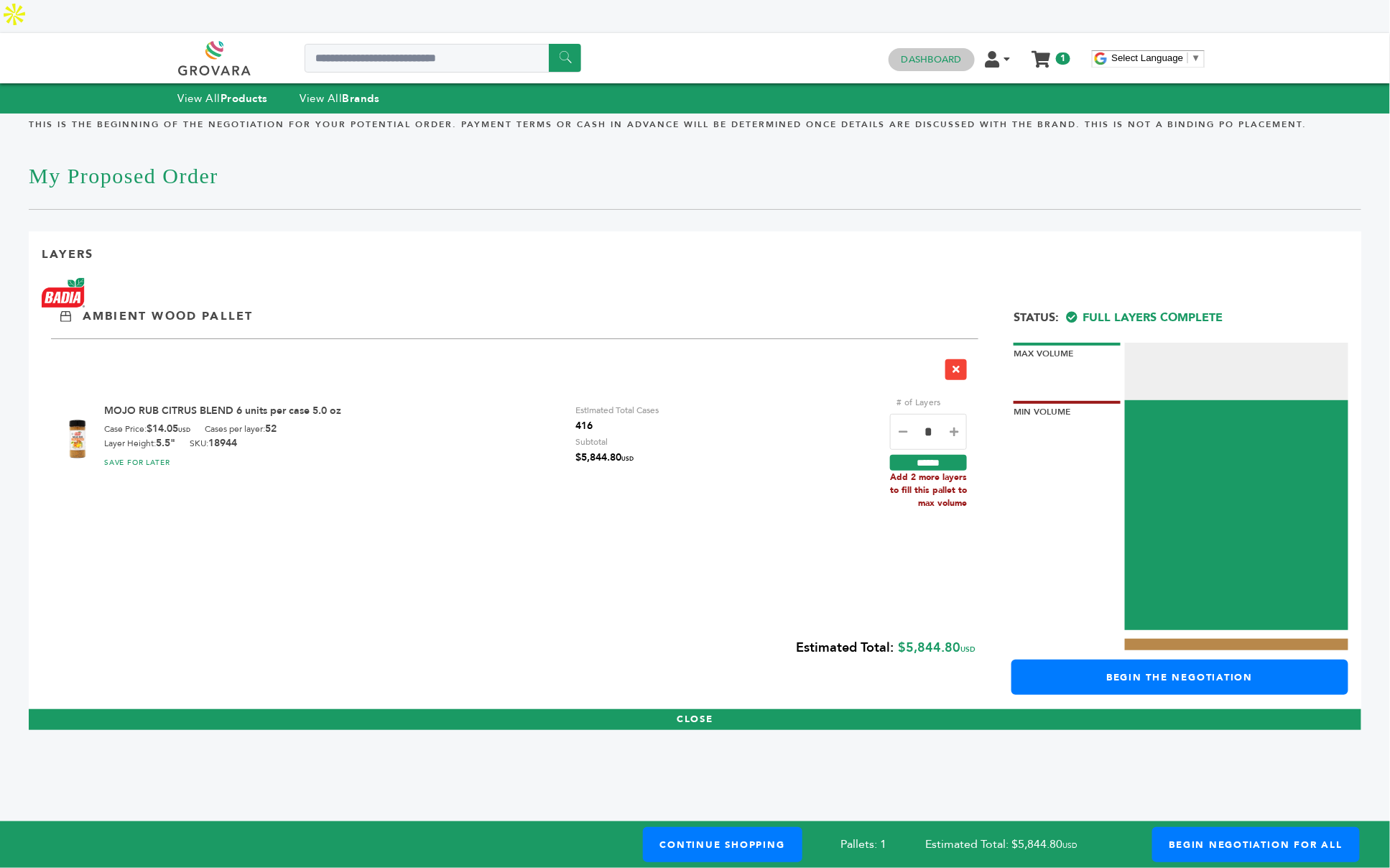
click at [914, 54] on link "Dashboard" at bounding box center [932, 60] width 60 height 13
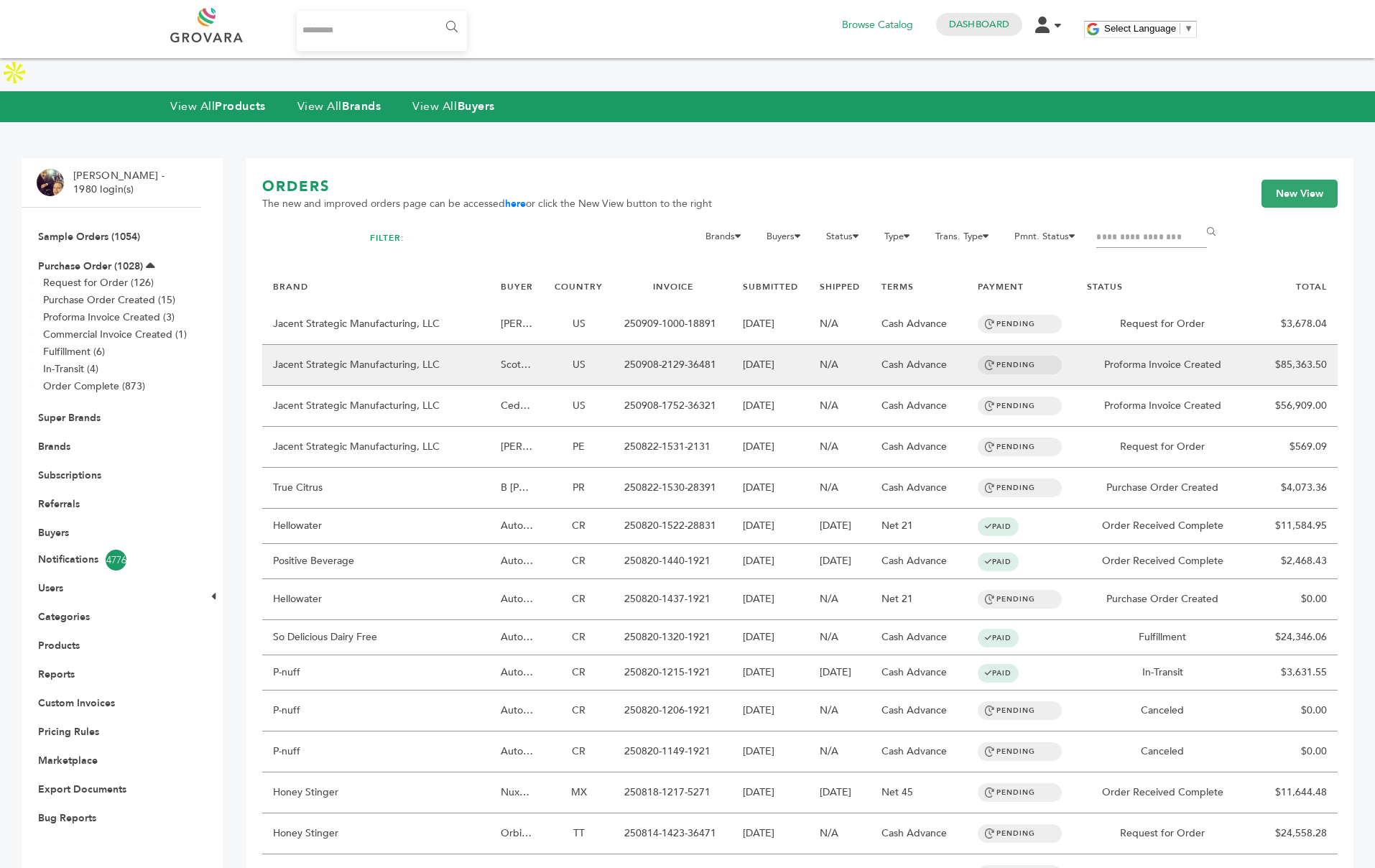
click at [1243, 345] on td "Proforma Invoice Created" at bounding box center [1162, 366] width 173 height 41
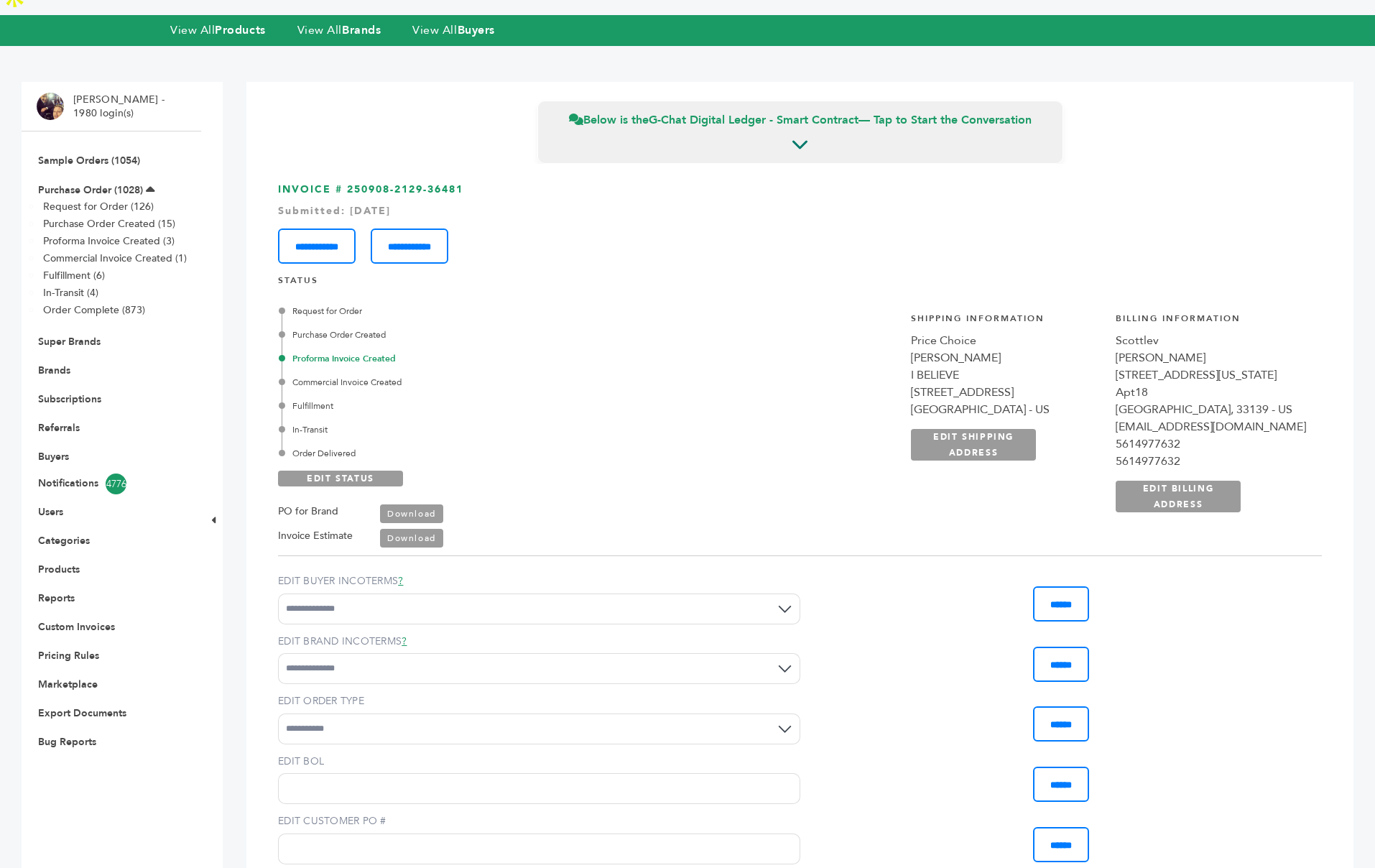
scroll to position [86, 0]
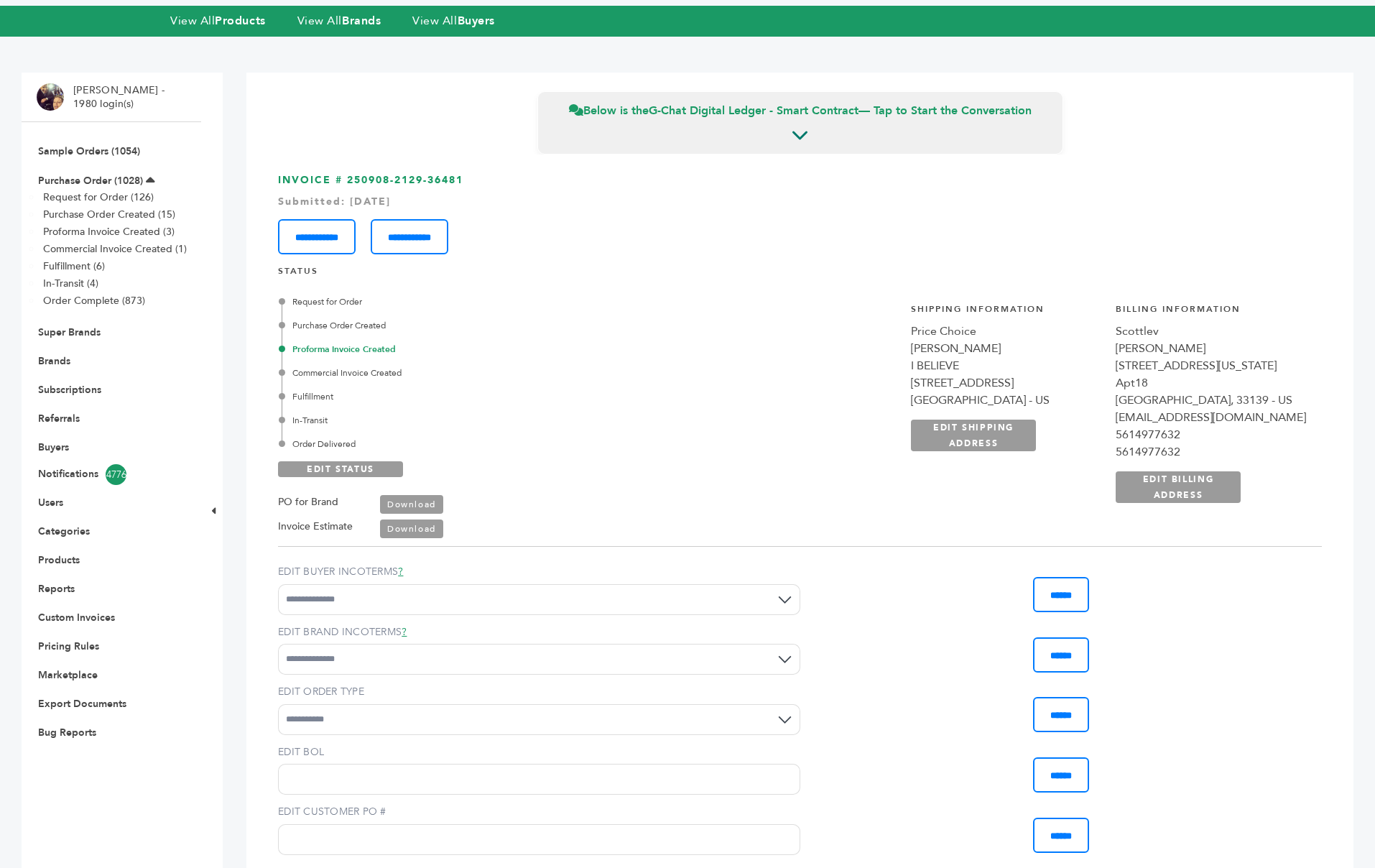
drag, startPoint x: 360, startPoint y: 403, endPoint x: 297, endPoint y: 269, distance: 148.1
click at [297, 295] on div "Request for Order Purchase Order Created Proforma Invoice Created Commercial In…" at bounding box center [462, 372] width 362 height 155
click at [506, 390] on div "Fulfillment" at bounding box center [462, 397] width 362 height 13
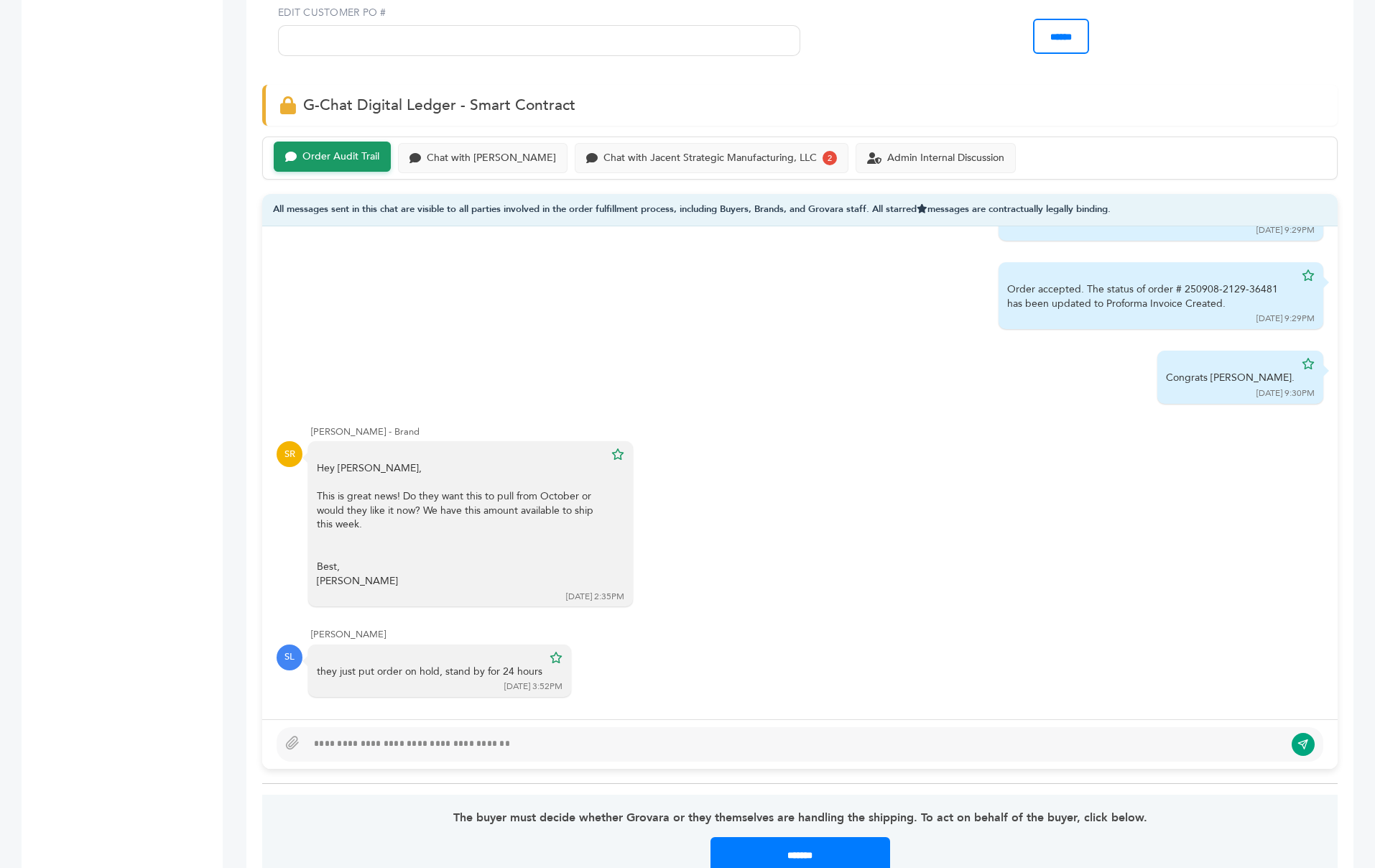
scroll to position [892, 0]
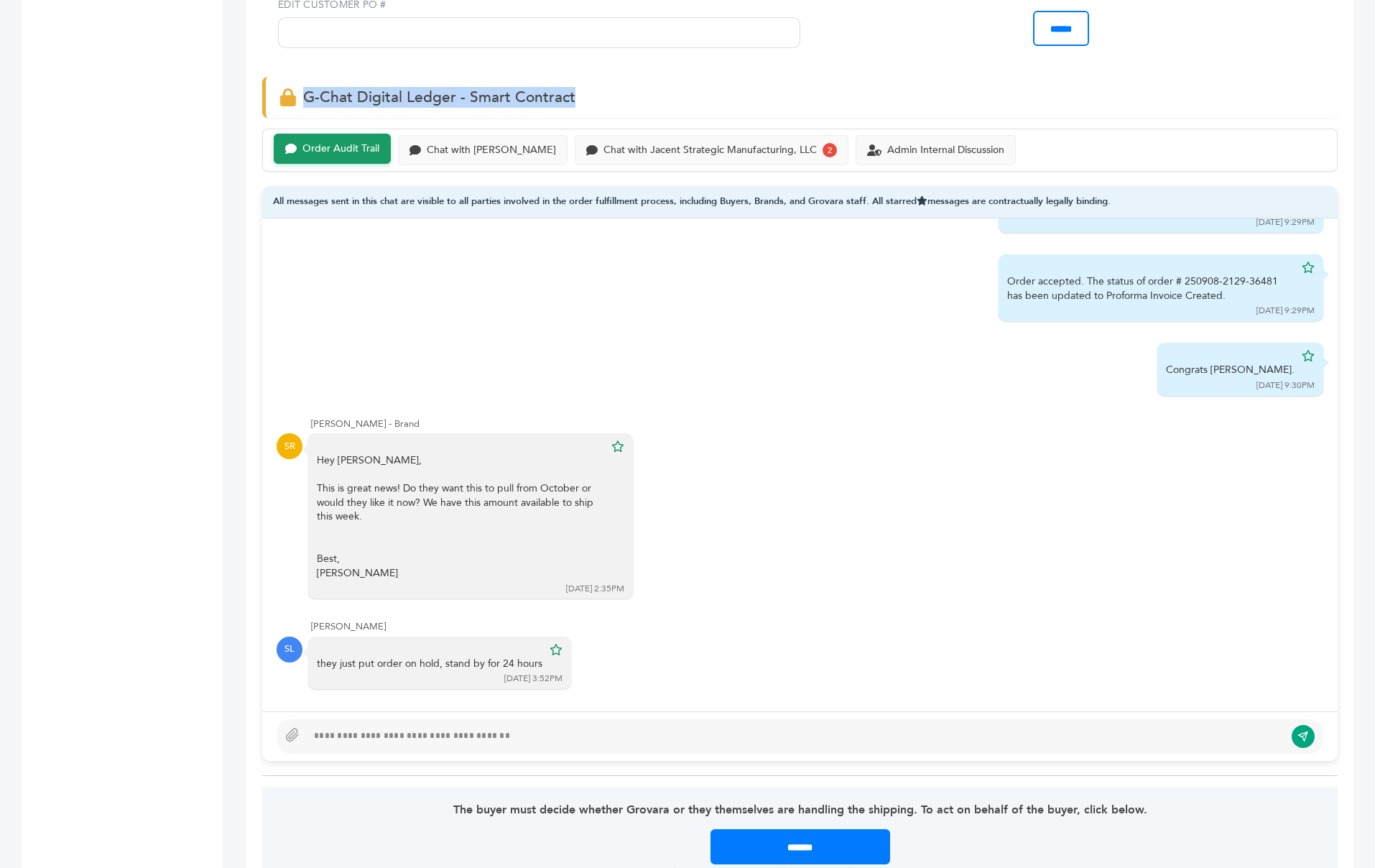
drag, startPoint x: 529, startPoint y: 69, endPoint x: 356, endPoint y: 98, distance: 175.4
click at [293, 77] on div "G-Chat Digital Ledger - Smart Contract" at bounding box center [799, 98] width 1075 height 41
click at [447, 134] on div "Chat with Scottlev" at bounding box center [482, 149] width 169 height 30
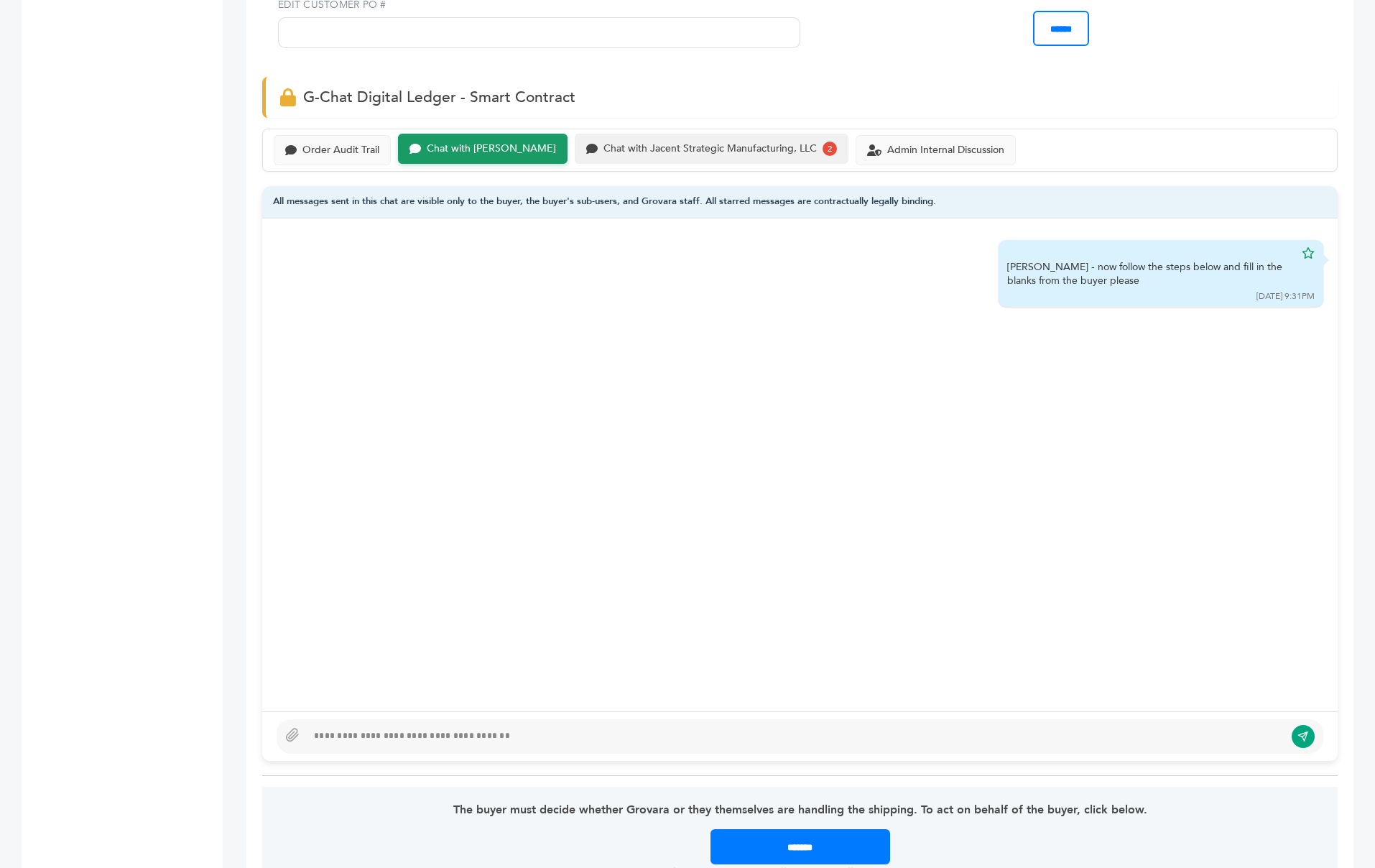
click at [628, 143] on div "Chat with Jacent Strategic Manufacturing, LLC" at bounding box center [710, 149] width 213 height 12
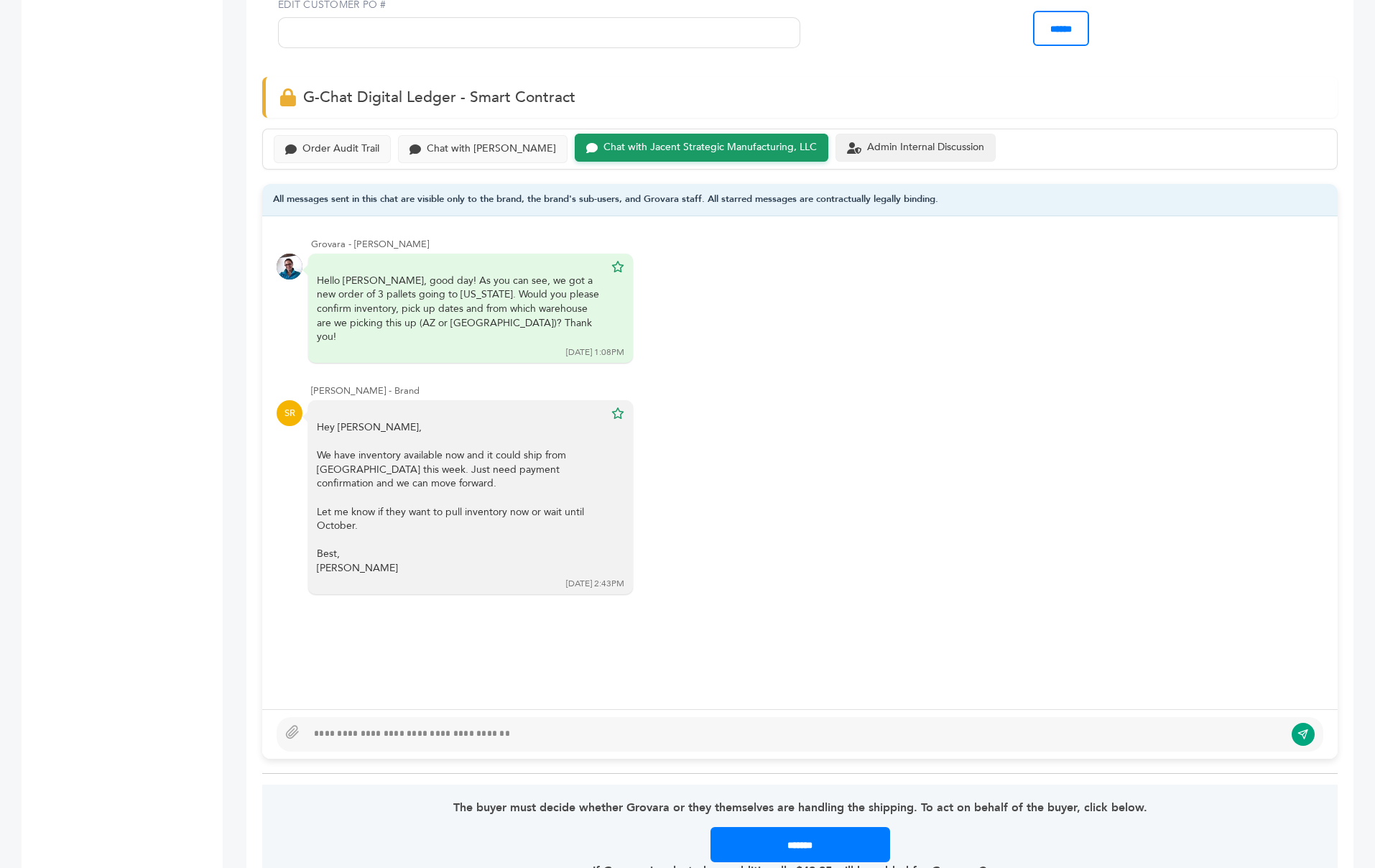
click at [884, 141] on div "Admin Internal Discussion" at bounding box center [925, 147] width 118 height 12
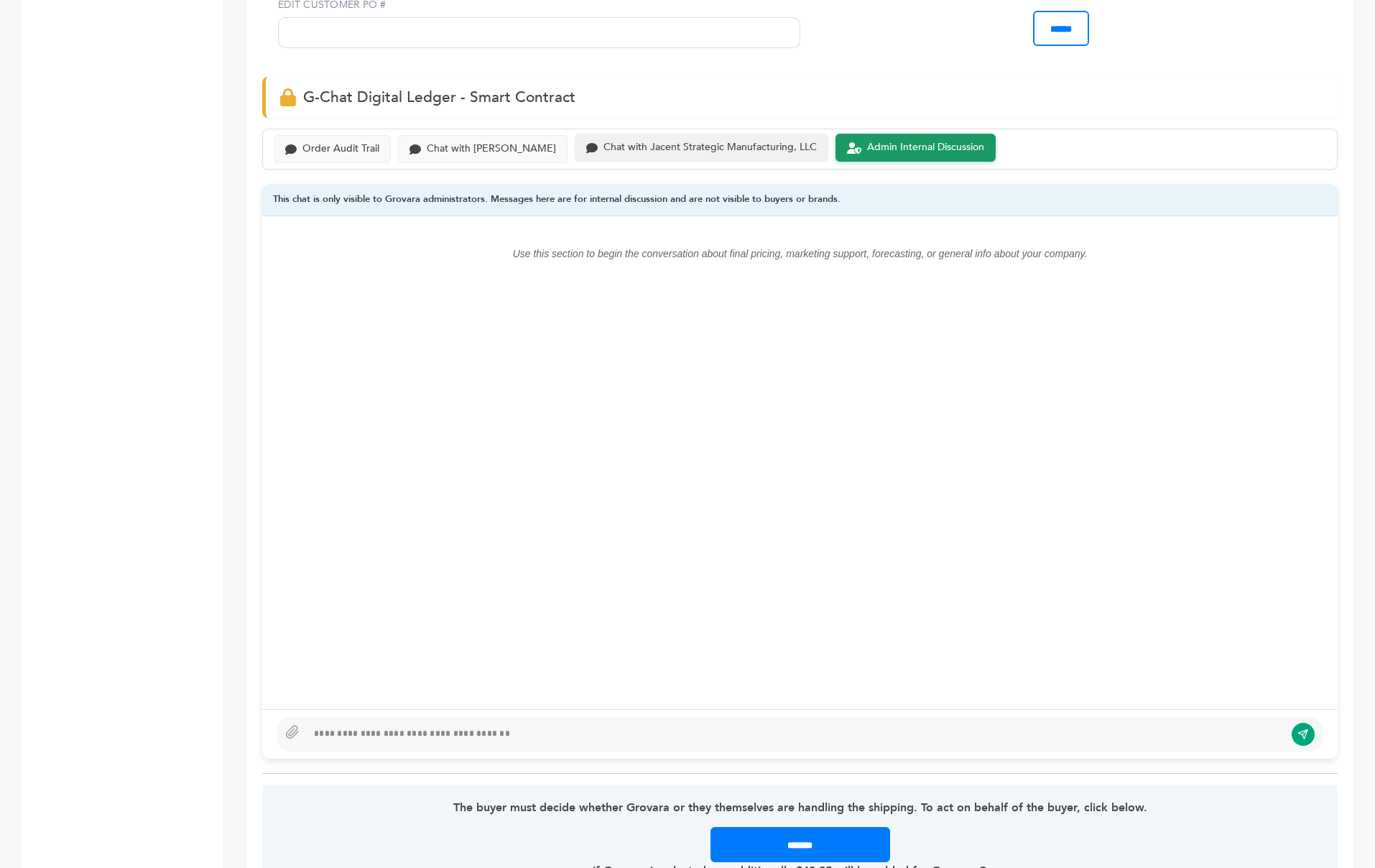
click at [625, 141] on div "Chat with Jacent Strategic Manufacturing, LLC" at bounding box center [710, 147] width 213 height 12
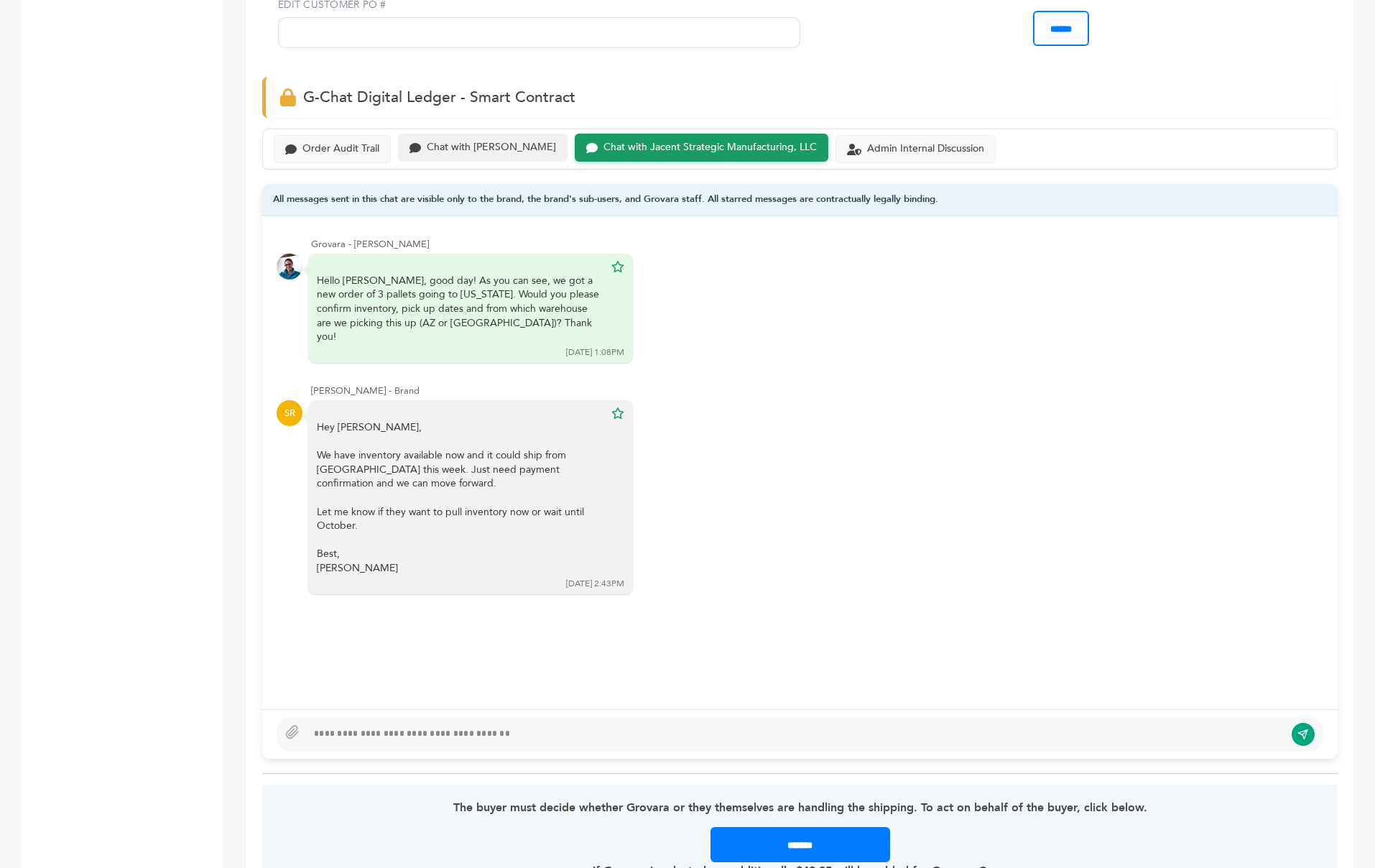
click at [464, 141] on div "Chat with Scottlev" at bounding box center [491, 147] width 129 height 12
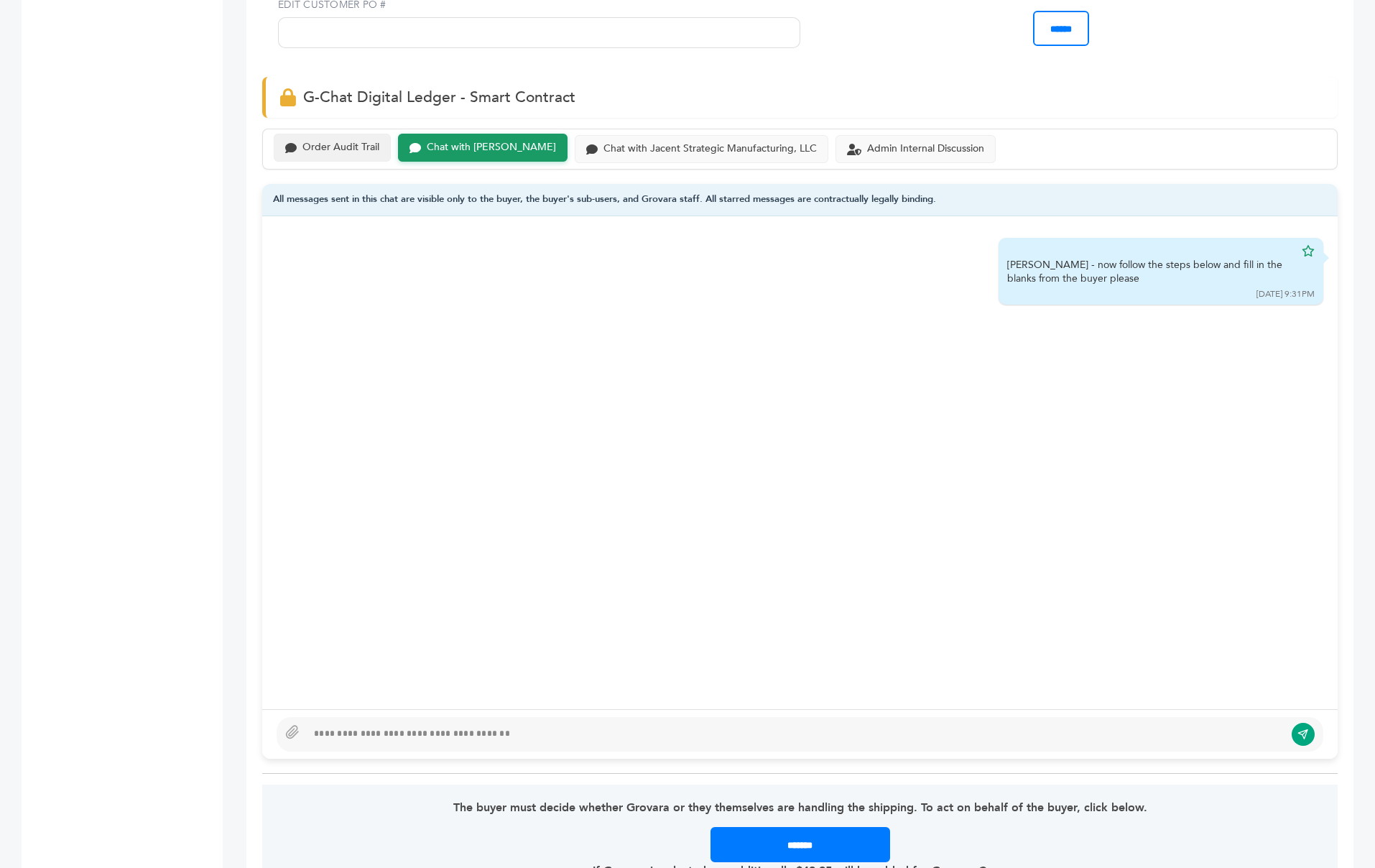
click at [350, 141] on div "Order Audit Trail" at bounding box center [341, 147] width 77 height 12
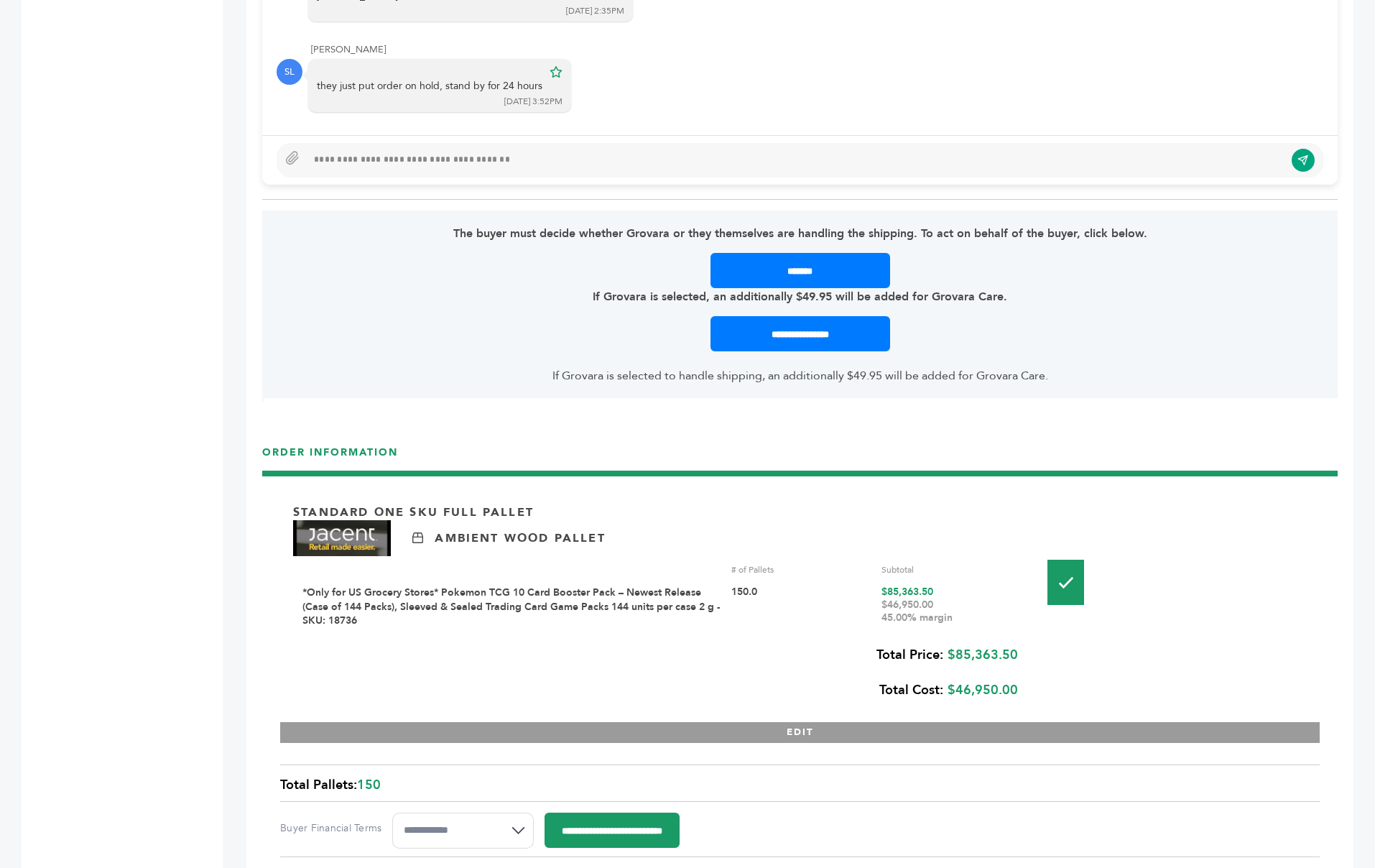
scroll to position [1476, 0]
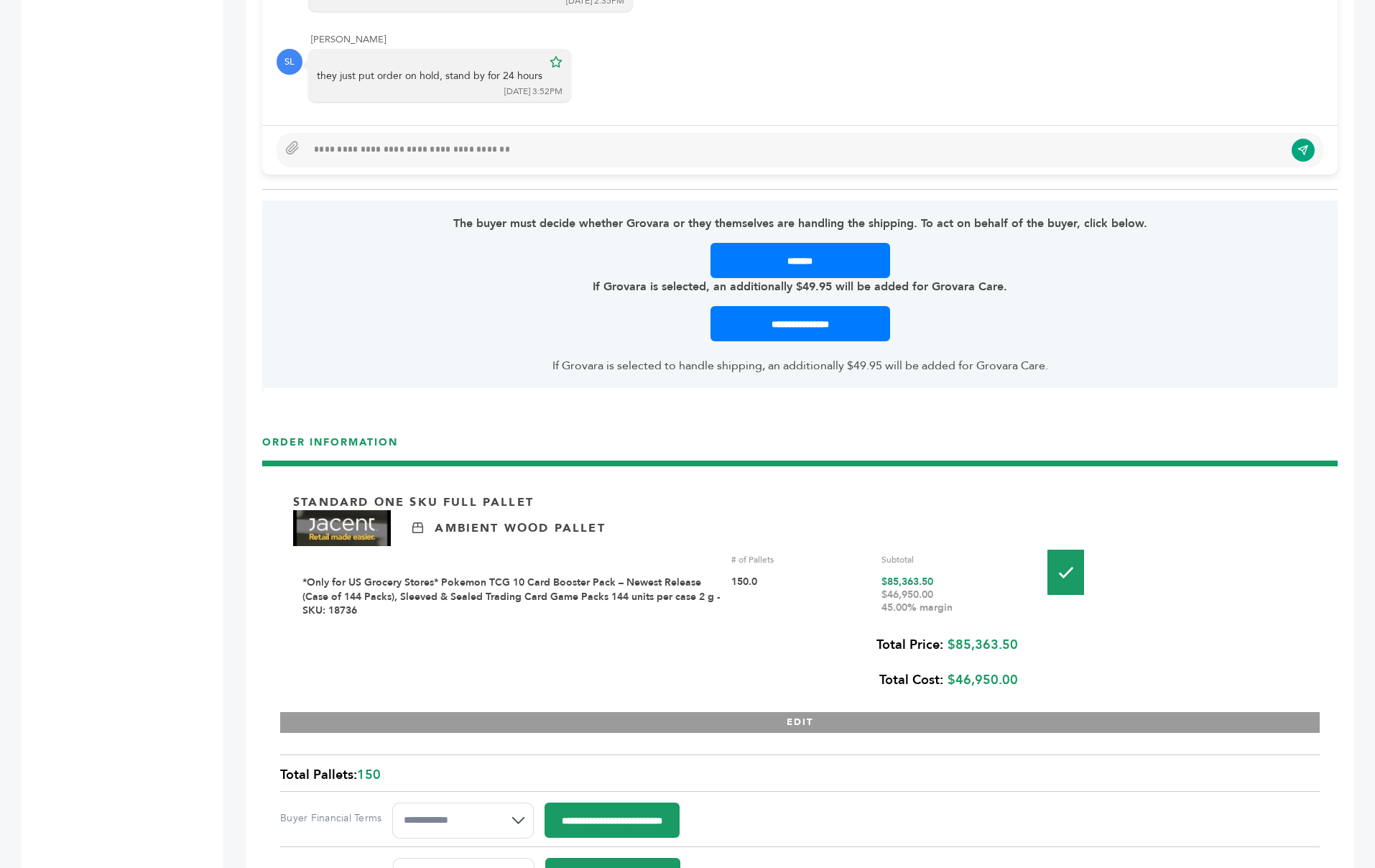
drag, startPoint x: 960, startPoint y: 568, endPoint x: 880, endPoint y: 569, distance: 80.0
click at [881, 589] on div "$46,950.00 45.00% margin" at bounding box center [951, 601] width 139 height 25
click at [830, 589] on div "# of Pallets Subtotal *Only for US Grocery Stores* Pokemon TCG 10 Card Booster …" at bounding box center [662, 587] width 719 height 81
drag, startPoint x: 958, startPoint y: 571, endPoint x: 886, endPoint y: 574, distance: 72.1
click at [886, 589] on div "$46,950.00 45.00% margin" at bounding box center [951, 601] width 139 height 25
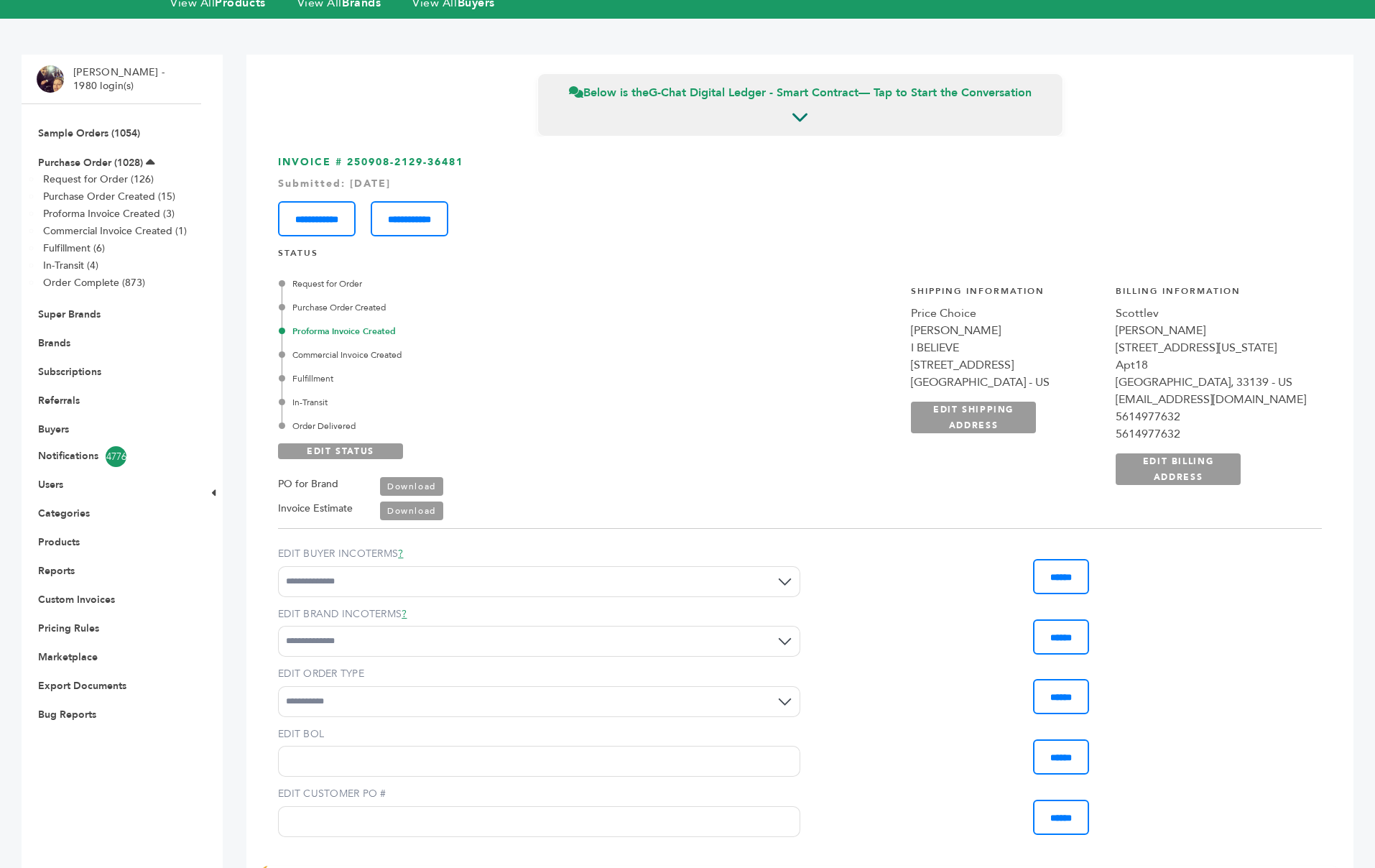
scroll to position [0, 0]
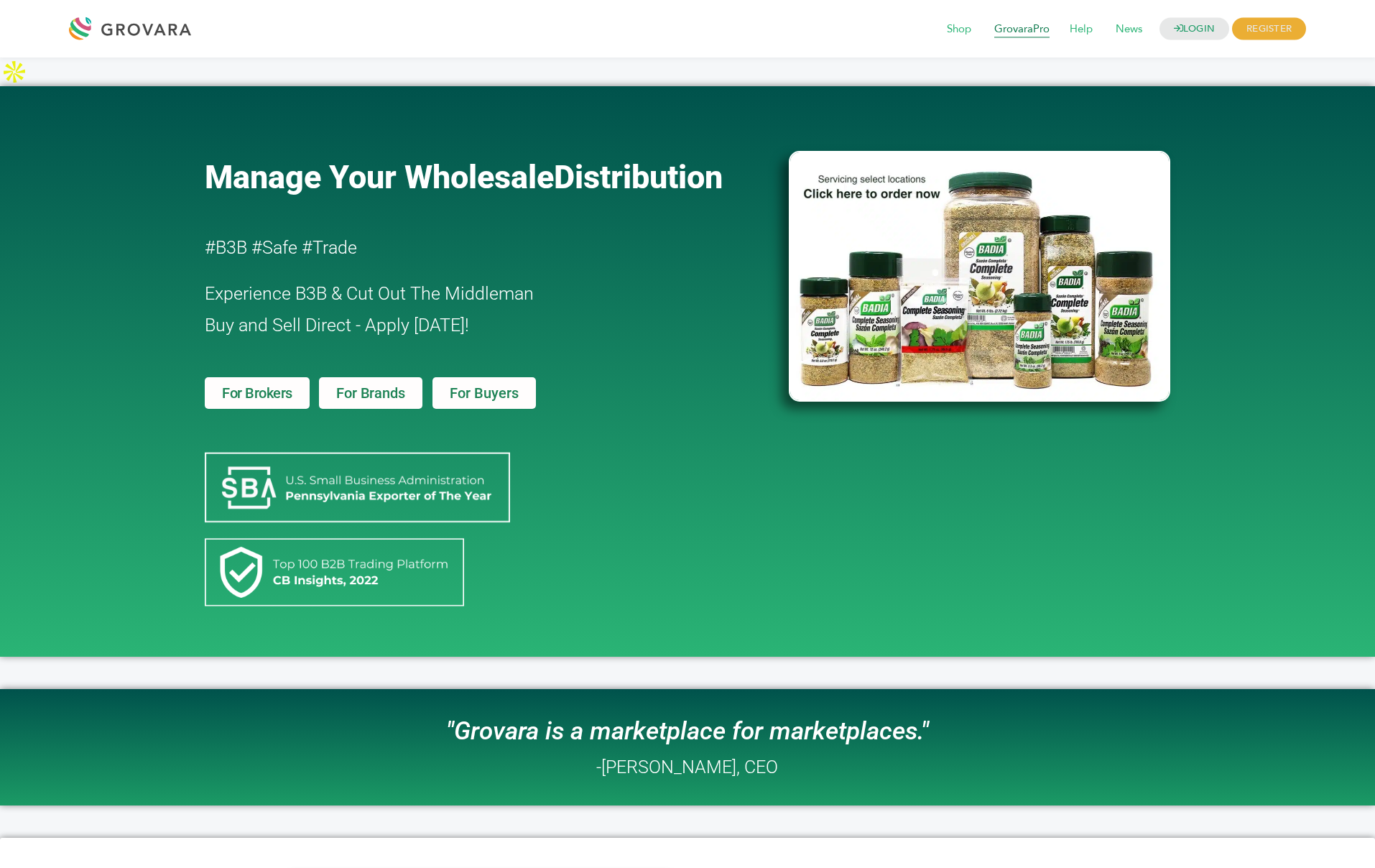
click at [1033, 29] on span "GrovaraPro" at bounding box center [1021, 29] width 75 height 27
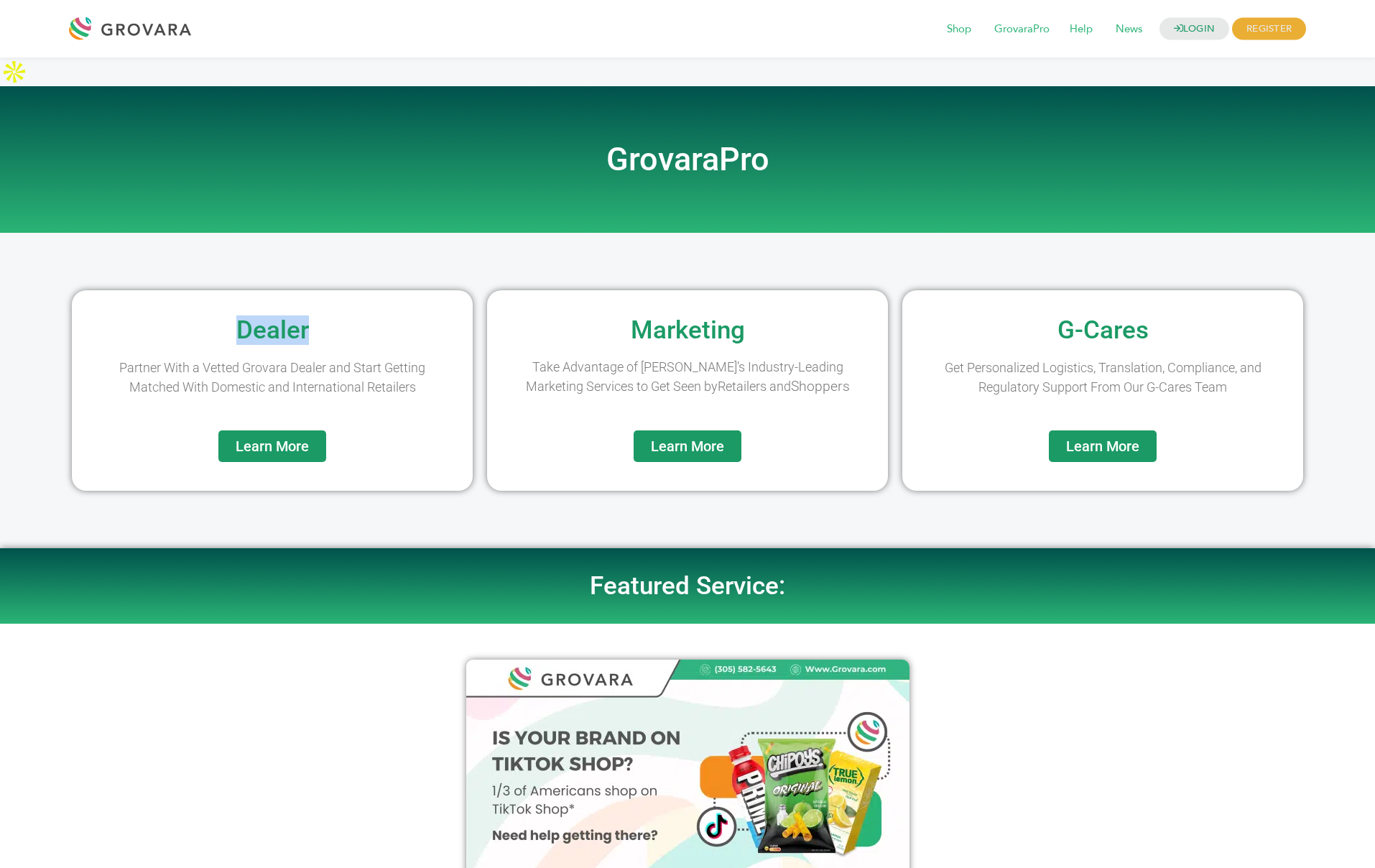
drag, startPoint x: 316, startPoint y: 303, endPoint x: 232, endPoint y: 293, distance: 84.6
click at [232, 318] on h2 "Dealer" at bounding box center [272, 330] width 387 height 25
click at [250, 439] on span "Learn More" at bounding box center [273, 446] width 73 height 14
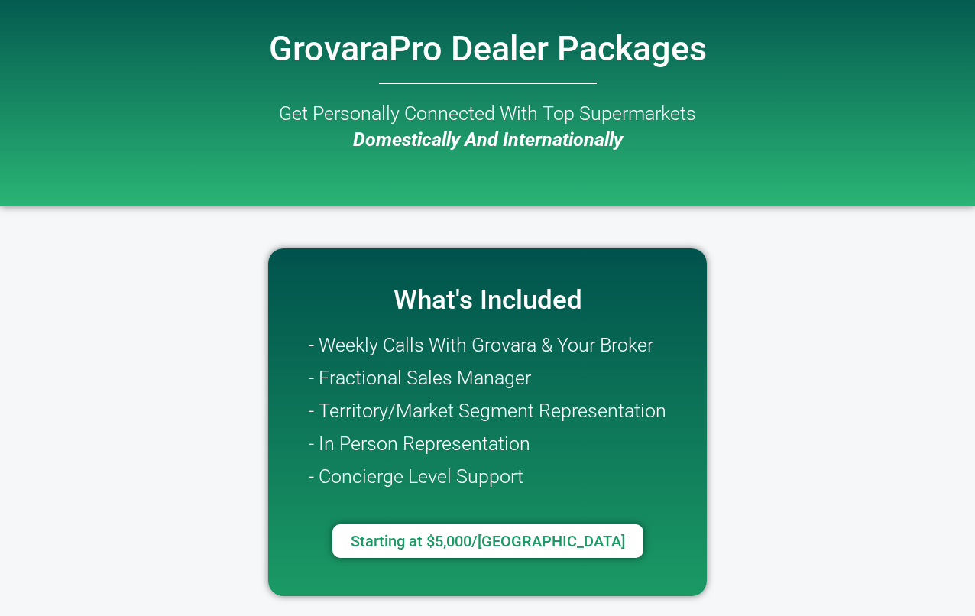
scroll to position [116, 0]
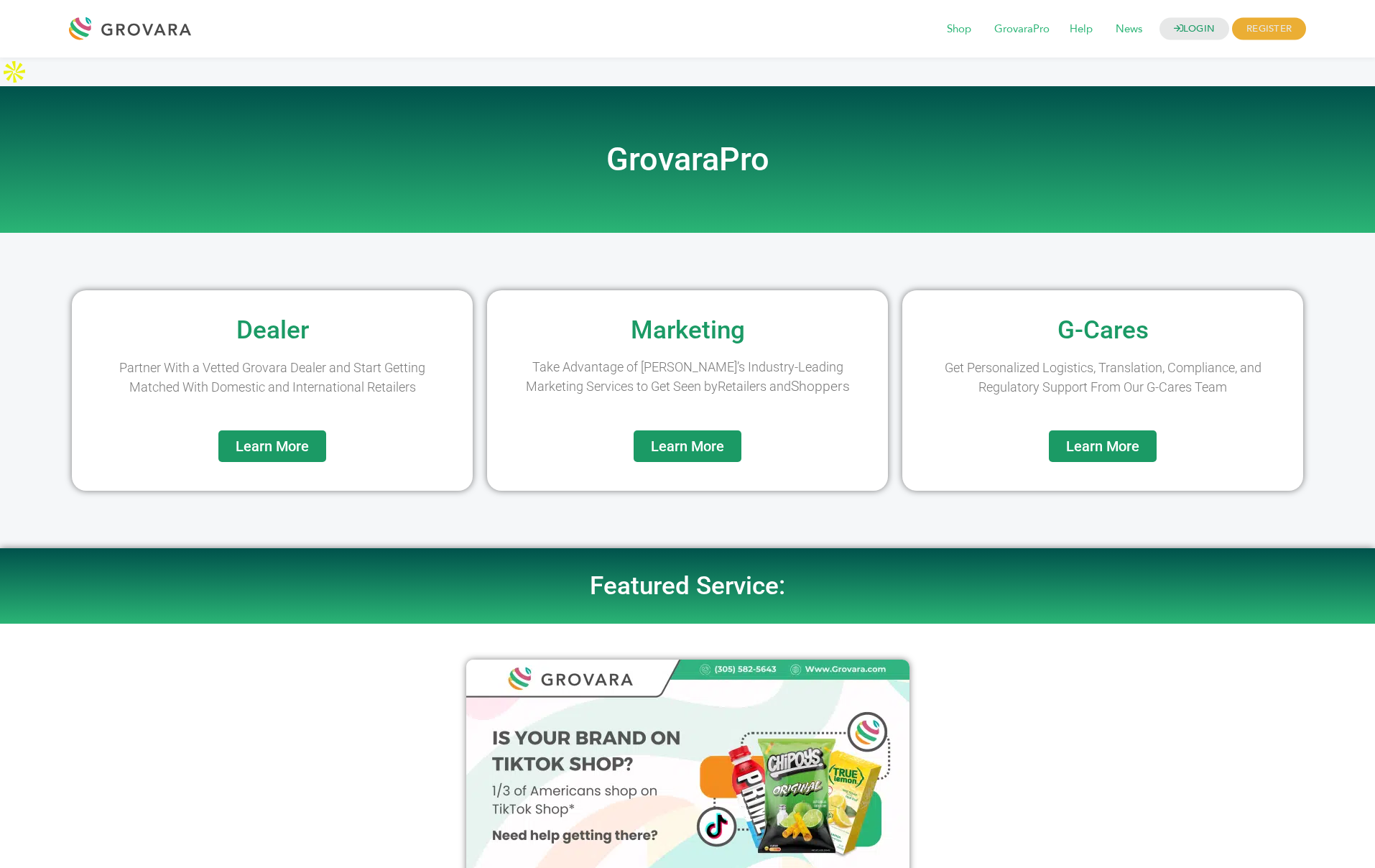
click at [686, 439] on span "Learn More" at bounding box center [688, 446] width 73 height 14
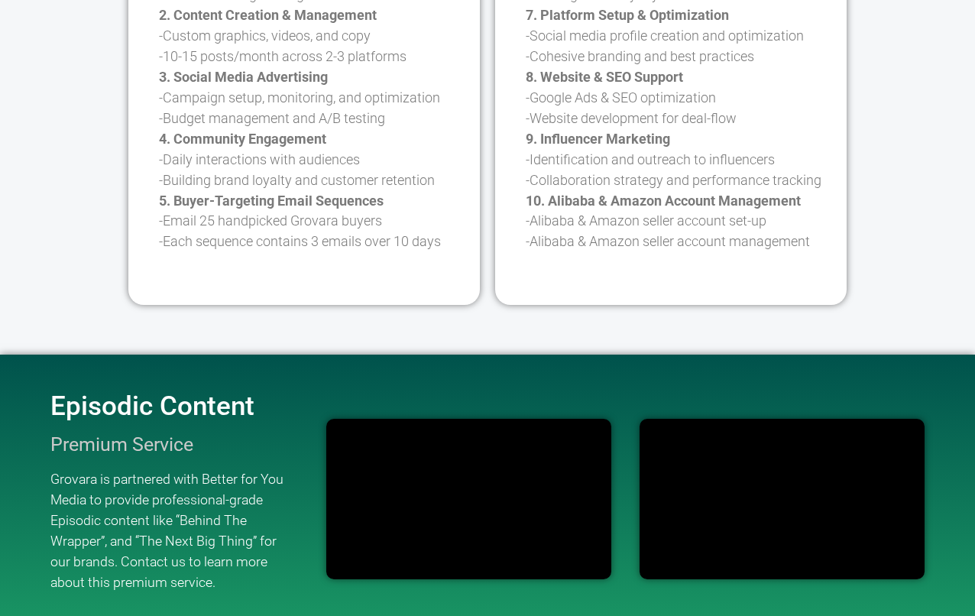
scroll to position [746, 0]
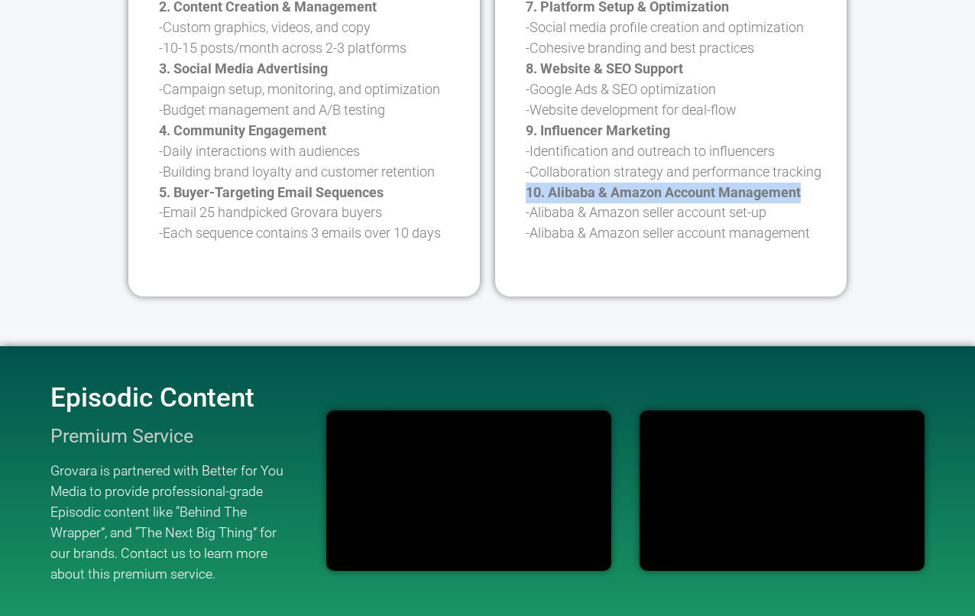
drag, startPoint x: 819, startPoint y: 160, endPoint x: 527, endPoint y: 161, distance: 291.8
click at [527, 161] on p "6. Analytics & Reporting -Monthly performance reports -Building brand loyalty a…" at bounding box center [682, 89] width 313 height 309
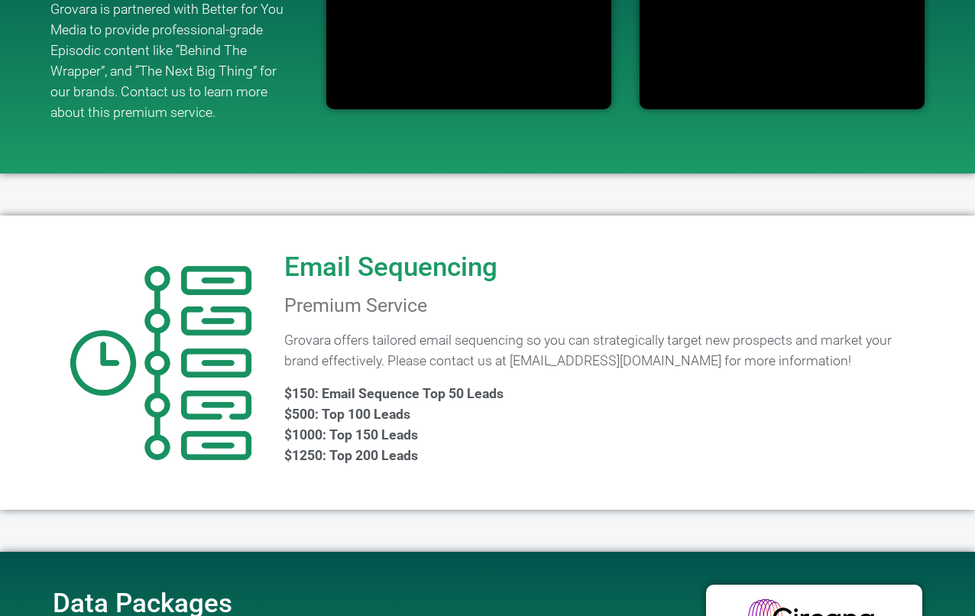
scroll to position [1209, 0]
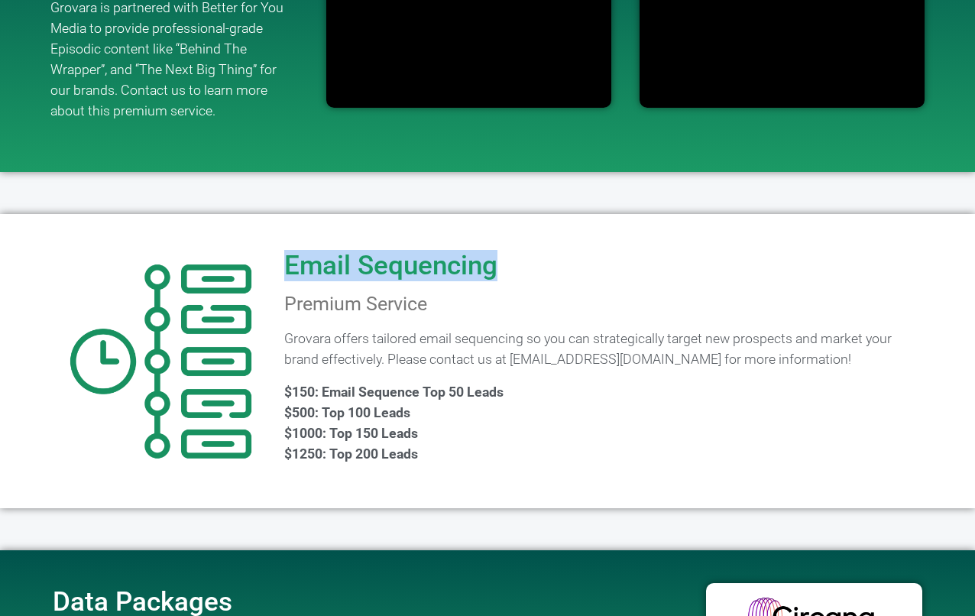
drag, startPoint x: 509, startPoint y: 244, endPoint x: 293, endPoint y: 242, distance: 216.9
click at [293, 242] on div "Email Sequencing Premium Service Grovara offers tailored email sequencing so yo…" at bounding box center [603, 361] width 653 height 279
click at [341, 253] on div "Email Sequencing Premium Service Grovara offers tailored email sequencing so yo…" at bounding box center [603, 361] width 653 height 279
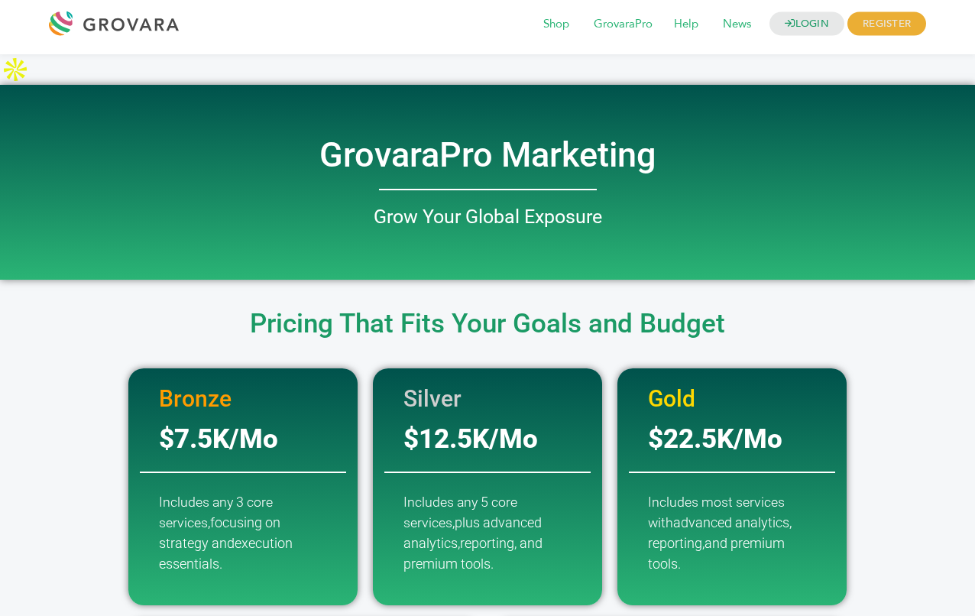
scroll to position [0, 0]
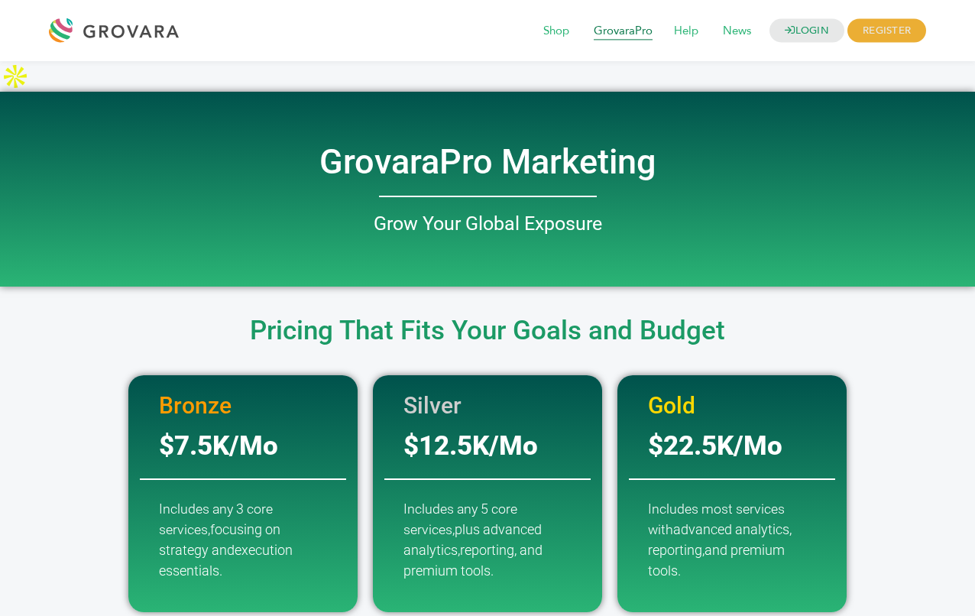
click at [641, 37] on span "GrovaraPro" at bounding box center [623, 31] width 80 height 29
